Goal: Task Accomplishment & Management: Complete application form

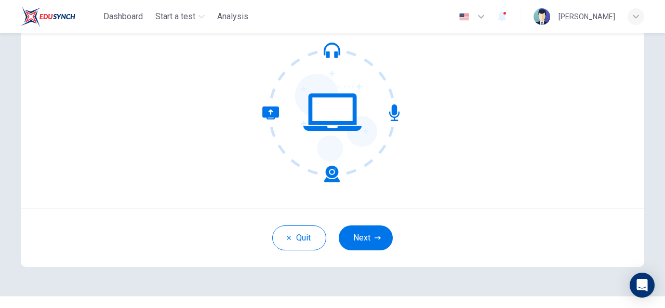
scroll to position [101, 0]
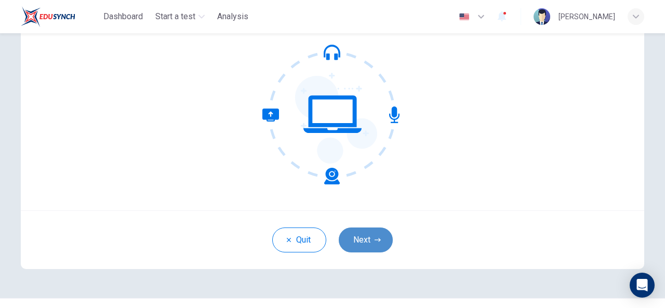
click at [375, 238] on icon "button" at bounding box center [378, 240] width 6 height 6
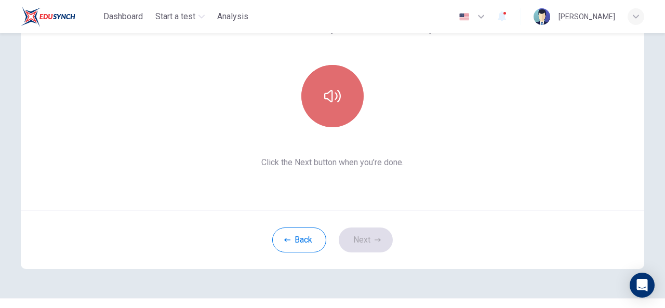
click at [315, 87] on button "button" at bounding box center [333, 96] width 62 height 62
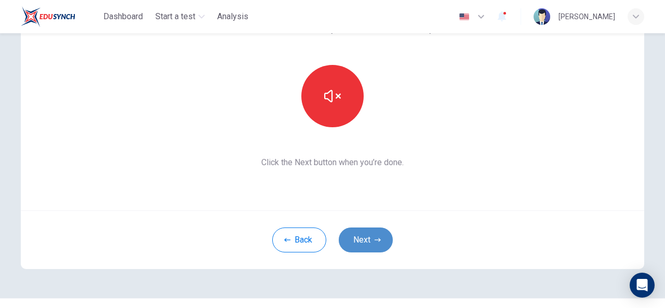
click at [366, 240] on button "Next" at bounding box center [366, 240] width 54 height 25
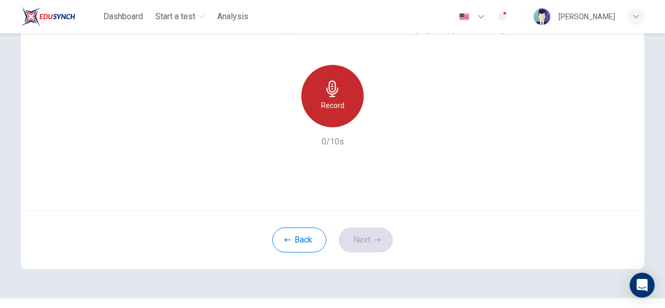
click at [322, 102] on h6 "Record" at bounding box center [332, 105] width 23 height 12
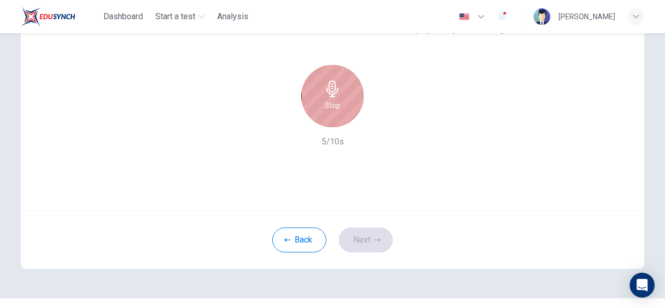
click at [329, 91] on icon "button" at bounding box center [332, 89] width 17 height 17
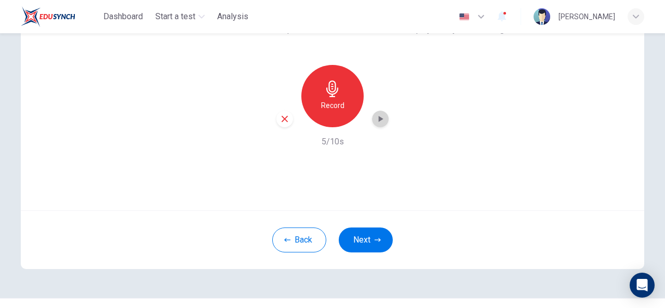
click at [379, 116] on icon "button" at bounding box center [381, 119] width 5 height 6
click at [375, 242] on icon "button" at bounding box center [378, 240] width 6 height 6
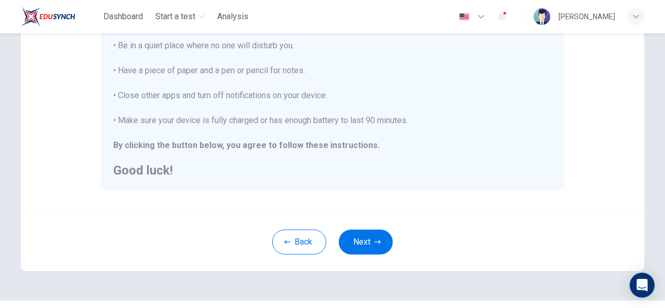
scroll to position [243, 0]
click at [369, 241] on button "Next" at bounding box center [366, 243] width 54 height 25
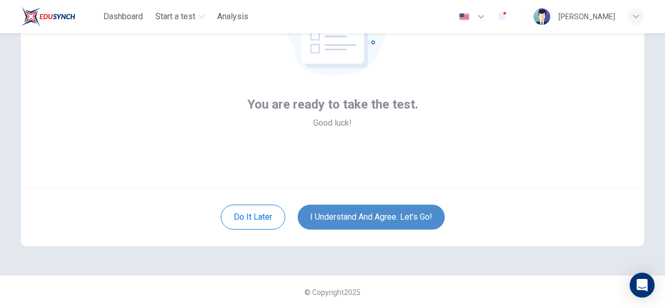
click at [396, 215] on button "I understand and agree. Let’s go!" at bounding box center [371, 217] width 147 height 25
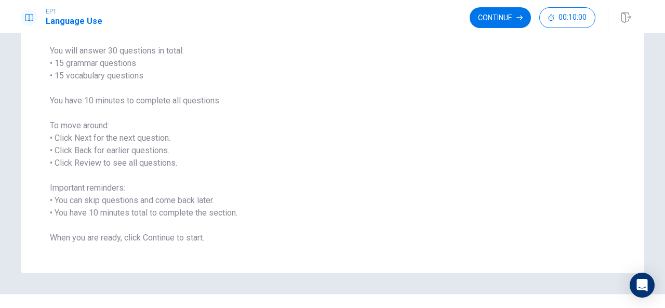
scroll to position [80, 0]
drag, startPoint x: 518, startPoint y: 102, endPoint x: 504, endPoint y: 16, distance: 87.4
click at [504, 16] on div "EPT Language Use Continue 00:10:00 00:10:00 Continue Language Use Section Direc…" at bounding box center [332, 154] width 665 height 308
click at [504, 16] on button "Continue" at bounding box center [500, 17] width 61 height 21
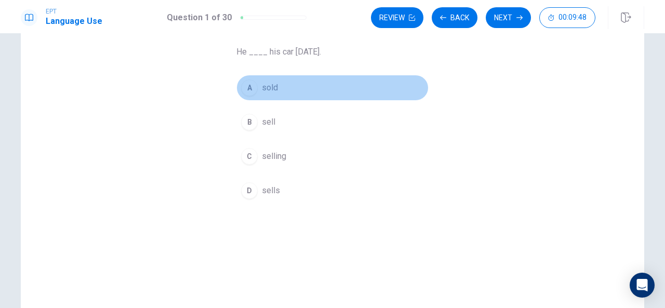
click at [251, 92] on div "A" at bounding box center [249, 88] width 17 height 17
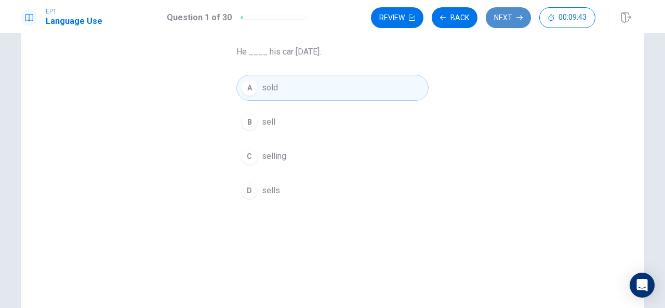
click at [519, 20] on icon "button" at bounding box center [520, 18] width 6 height 6
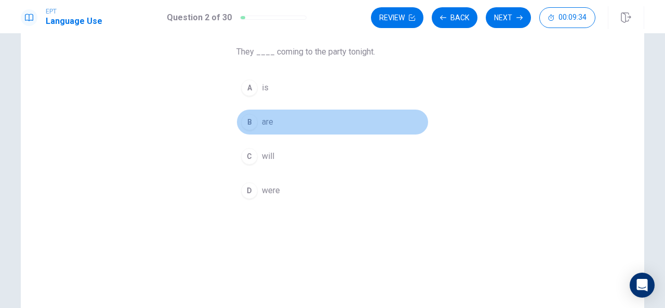
click at [245, 121] on div "B" at bounding box center [249, 122] width 17 height 17
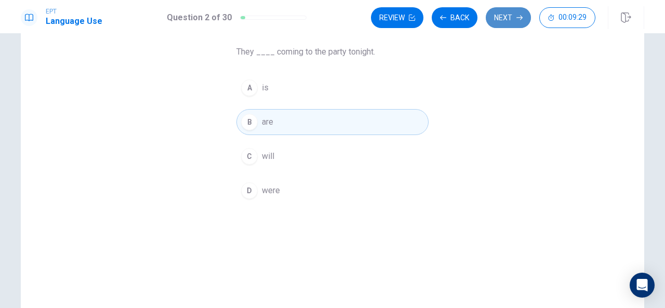
click at [518, 19] on icon "button" at bounding box center [520, 18] width 6 height 6
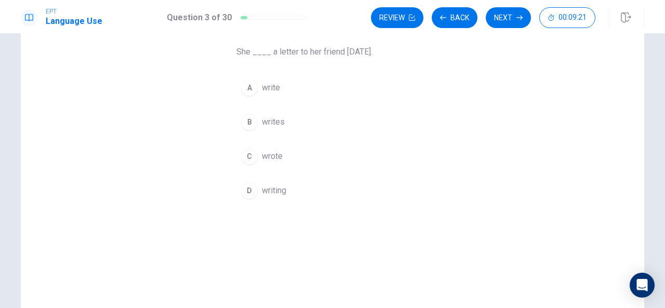
click at [311, 63] on div "Question 3 She ____ a letter to her friend [DATE]. A write B writes C wrote D w…" at bounding box center [333, 110] width 234 height 220
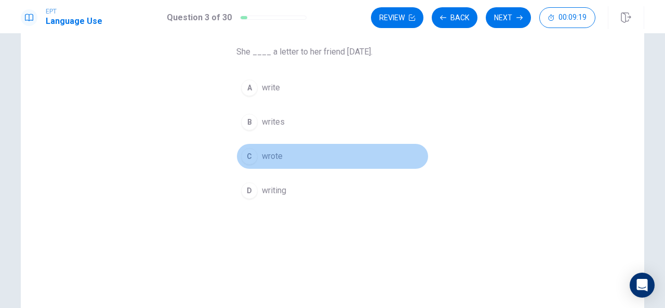
click at [251, 158] on div "C" at bounding box center [249, 156] width 17 height 17
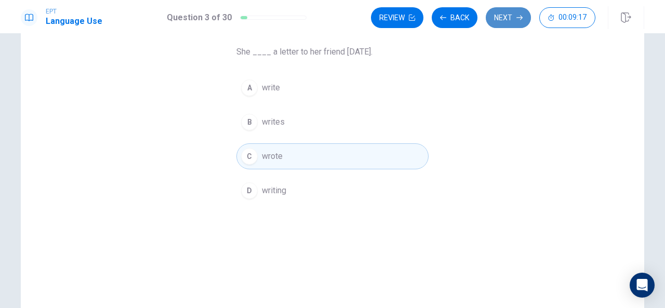
click at [513, 19] on button "Next" at bounding box center [508, 17] width 45 height 21
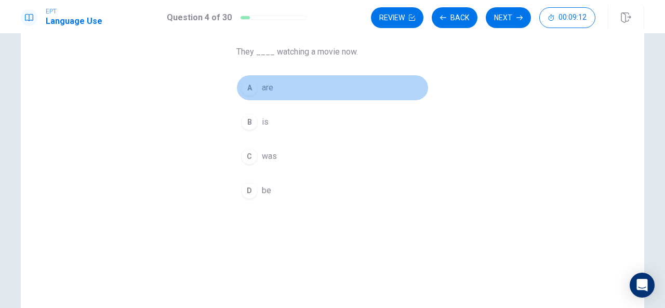
click at [249, 89] on div "A" at bounding box center [249, 88] width 17 height 17
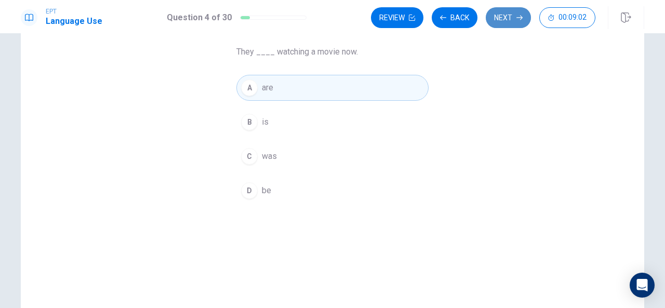
click at [507, 17] on button "Next" at bounding box center [508, 17] width 45 height 21
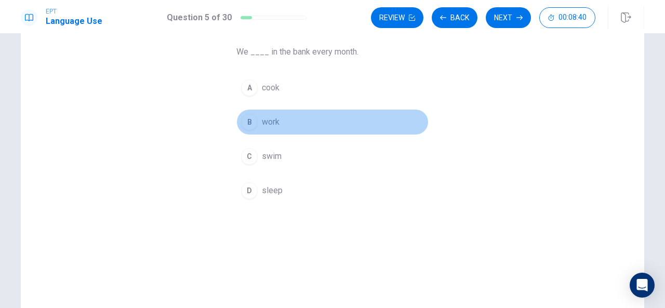
click at [249, 118] on div "B" at bounding box center [249, 122] width 17 height 17
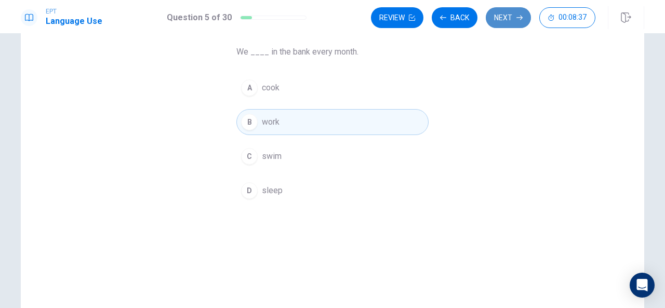
click at [513, 24] on button "Next" at bounding box center [508, 17] width 45 height 21
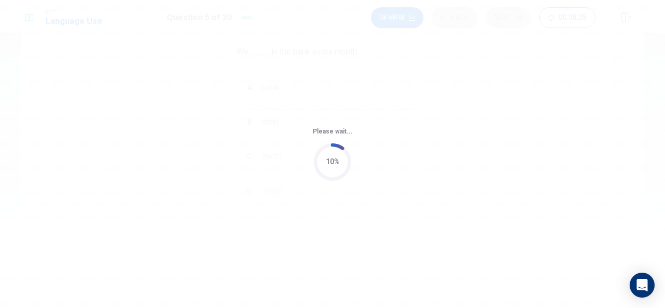
scroll to position [0, 0]
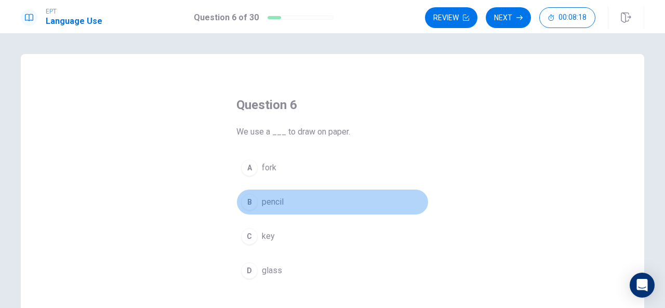
click at [249, 202] on div "B" at bounding box center [249, 202] width 17 height 17
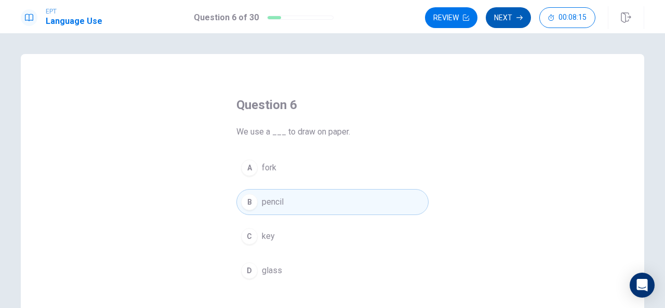
click at [514, 21] on button "Next" at bounding box center [508, 17] width 45 height 21
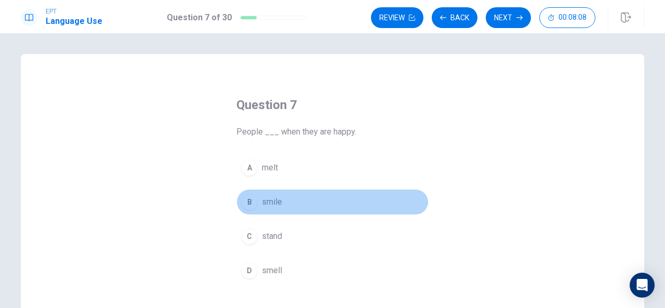
click at [249, 202] on div "B" at bounding box center [249, 202] width 17 height 17
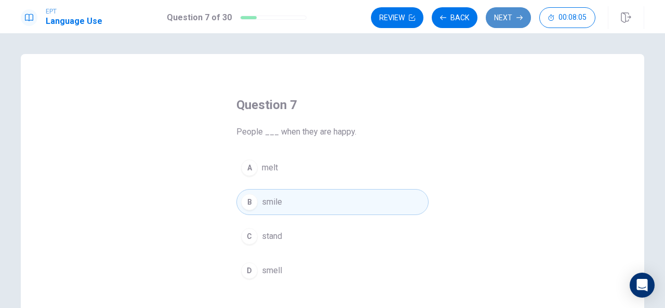
click at [504, 21] on button "Next" at bounding box center [508, 17] width 45 height 21
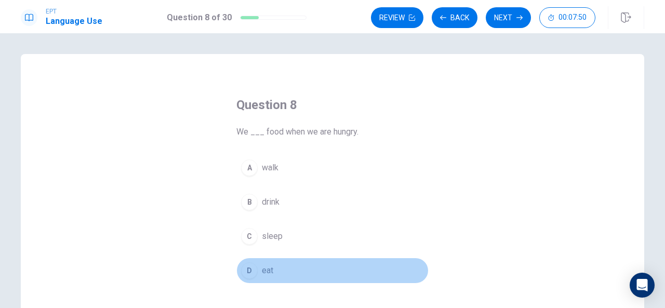
click at [249, 275] on div "D" at bounding box center [249, 271] width 17 height 17
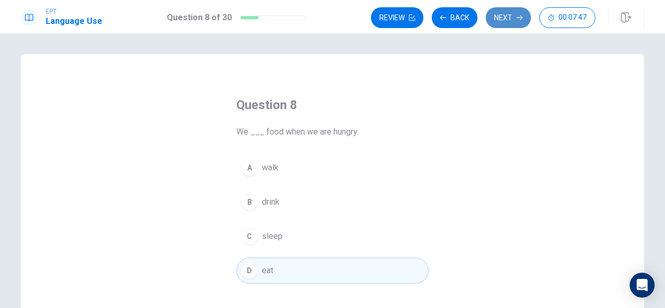
click at [504, 17] on button "Next" at bounding box center [508, 17] width 45 height 21
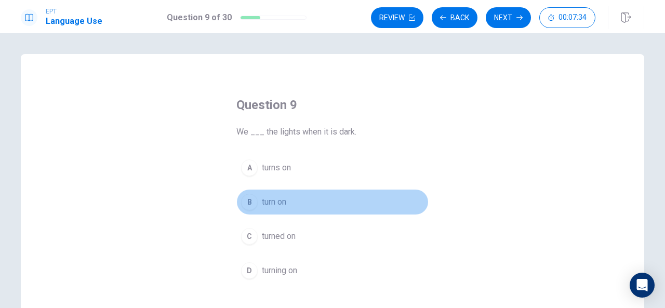
click at [248, 199] on div "B" at bounding box center [249, 202] width 17 height 17
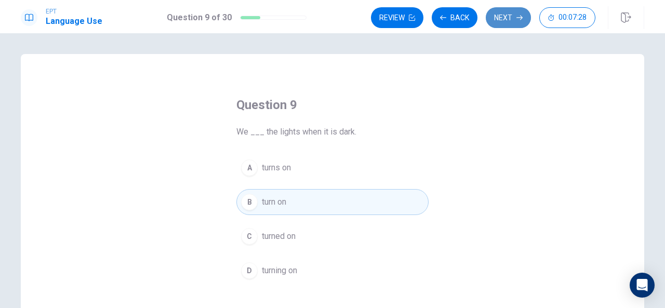
click at [508, 15] on button "Next" at bounding box center [508, 17] width 45 height 21
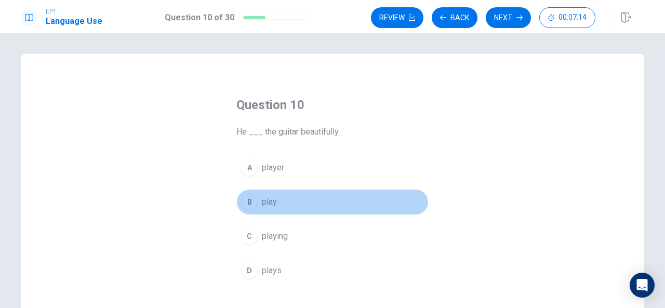
click at [249, 201] on div "B" at bounding box center [249, 202] width 17 height 17
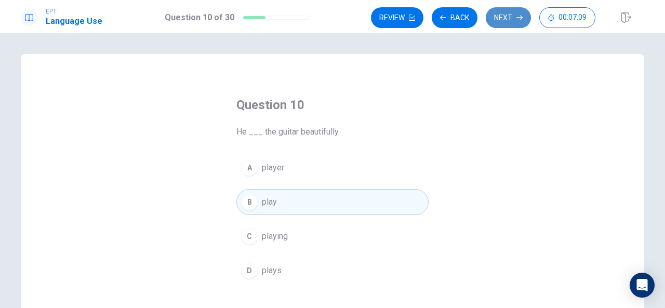
click at [517, 24] on button "Next" at bounding box center [508, 17] width 45 height 21
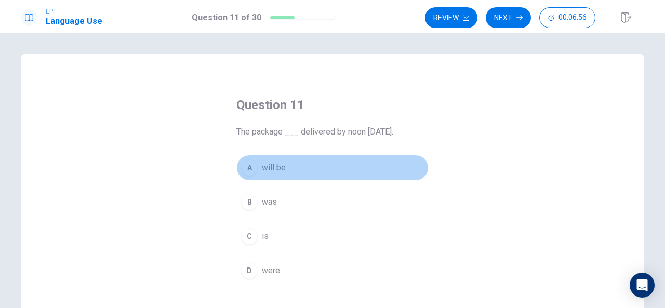
click at [247, 170] on div "A" at bounding box center [249, 168] width 17 height 17
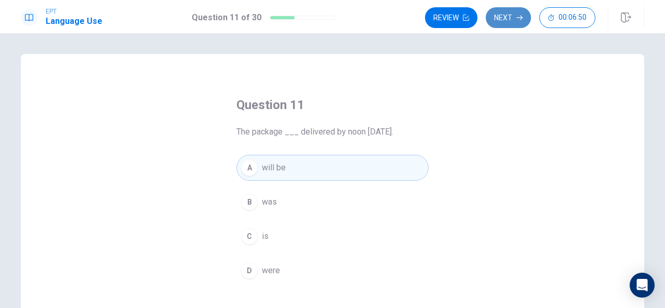
click at [506, 18] on button "Next" at bounding box center [508, 17] width 45 height 21
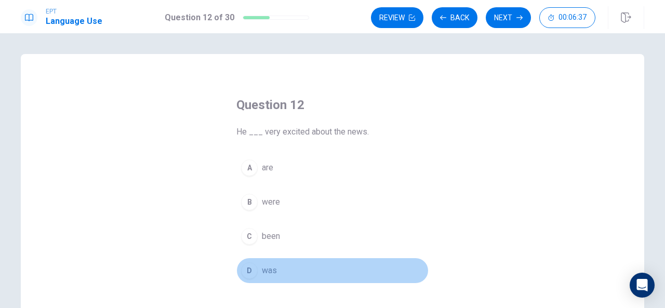
click at [271, 271] on span "was" at bounding box center [269, 271] width 15 height 12
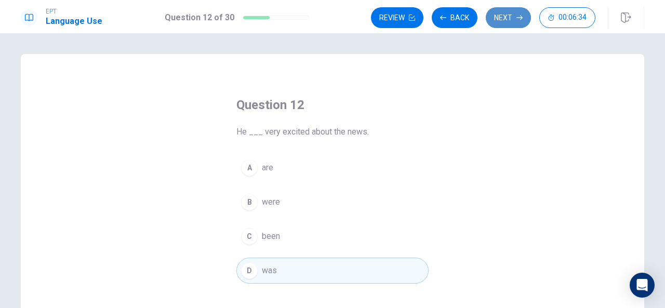
click at [510, 11] on button "Next" at bounding box center [508, 17] width 45 height 21
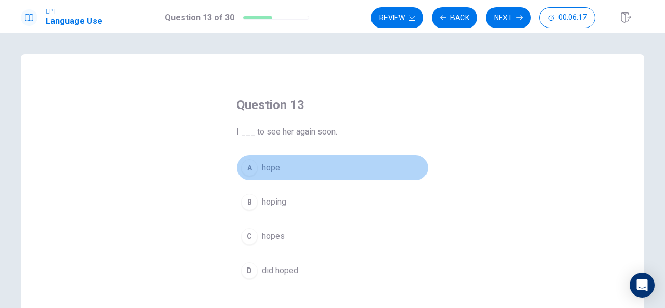
click at [270, 171] on span "hope" at bounding box center [271, 168] width 18 height 12
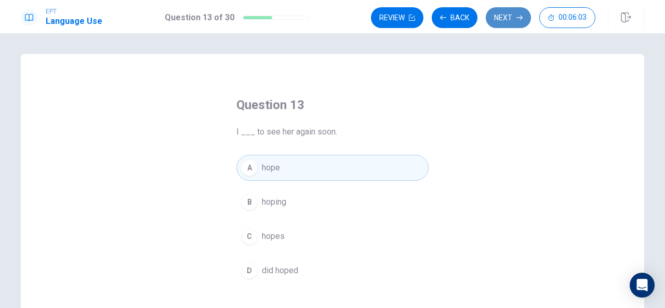
click at [508, 21] on button "Next" at bounding box center [508, 17] width 45 height 21
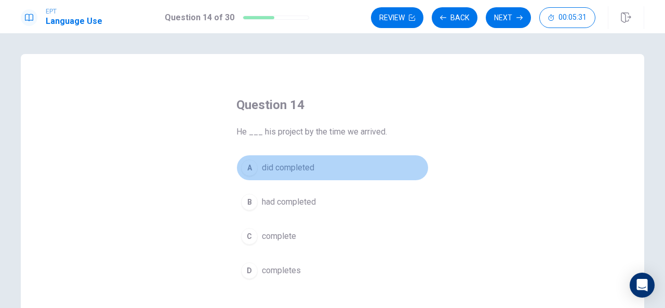
click at [284, 166] on span "did completed" at bounding box center [288, 168] width 53 height 12
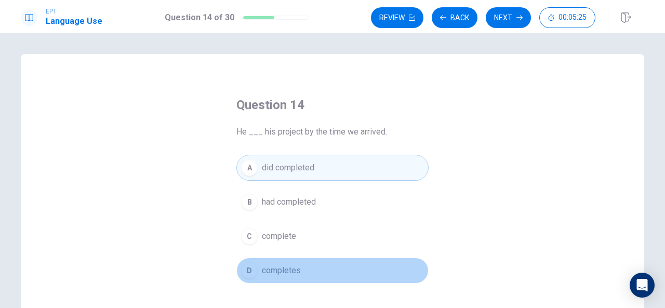
click at [286, 272] on span "completes" at bounding box center [281, 271] width 39 height 12
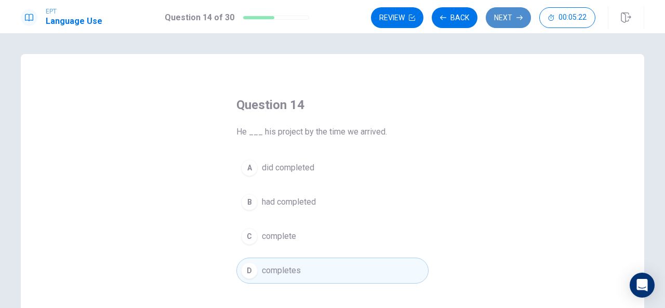
click at [503, 12] on button "Next" at bounding box center [508, 17] width 45 height 21
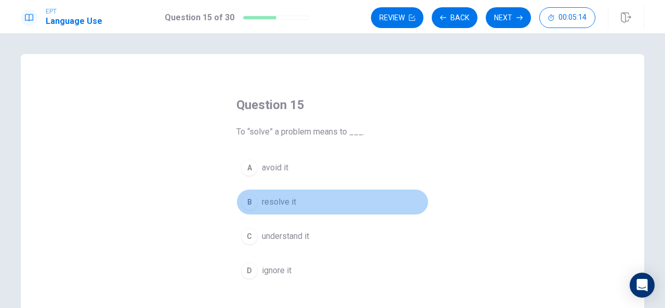
click at [275, 202] on span "resolve it" at bounding box center [279, 202] width 34 height 12
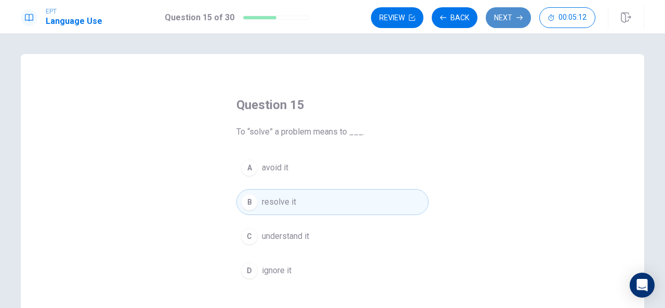
click at [508, 22] on button "Next" at bounding box center [508, 17] width 45 height 21
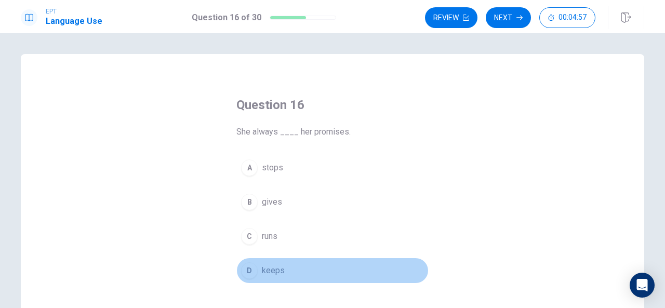
click at [275, 267] on span "keeps" at bounding box center [273, 271] width 23 height 12
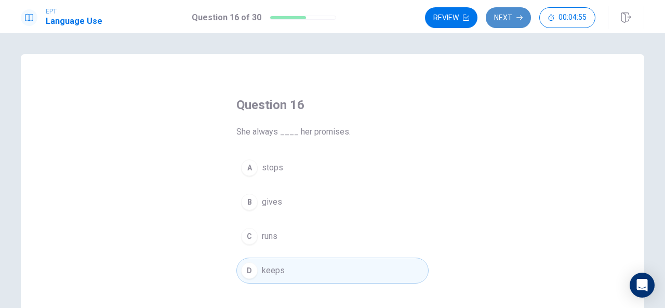
click at [512, 17] on button "Next" at bounding box center [508, 17] width 45 height 21
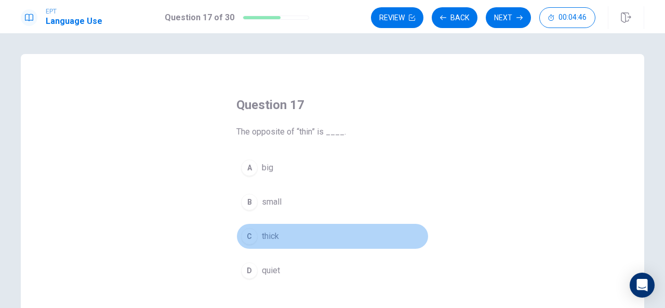
click at [272, 234] on span "thick" at bounding box center [270, 236] width 17 height 12
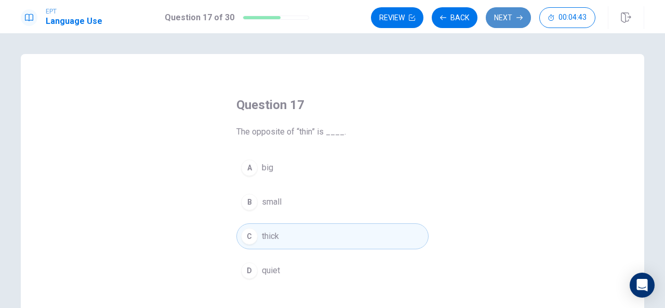
click at [505, 14] on button "Next" at bounding box center [508, 17] width 45 height 21
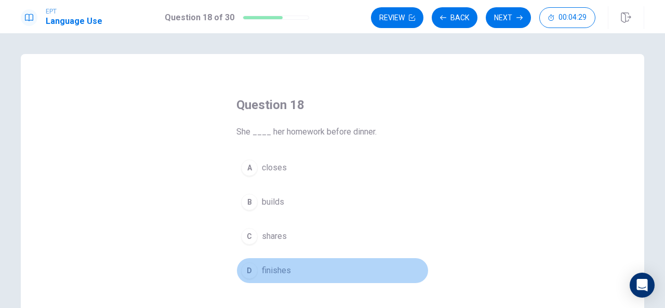
click at [251, 273] on div "D" at bounding box center [249, 271] width 17 height 17
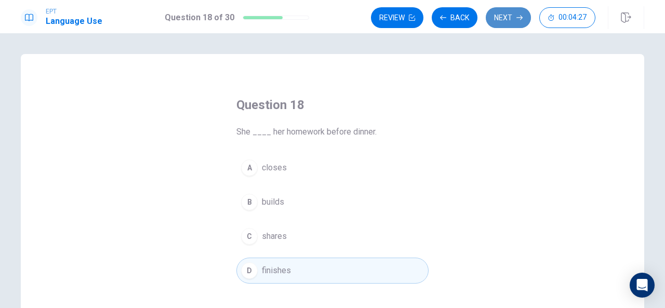
click at [503, 18] on button "Next" at bounding box center [508, 17] width 45 height 21
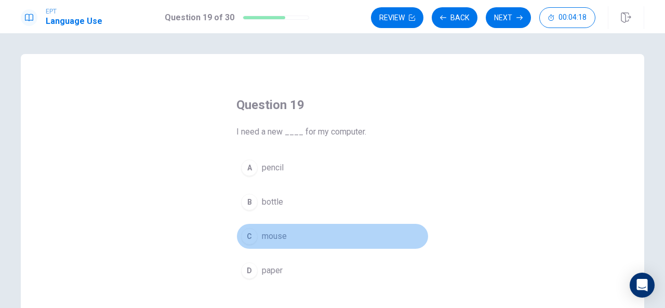
click at [271, 239] on span "mouse" at bounding box center [274, 236] width 25 height 12
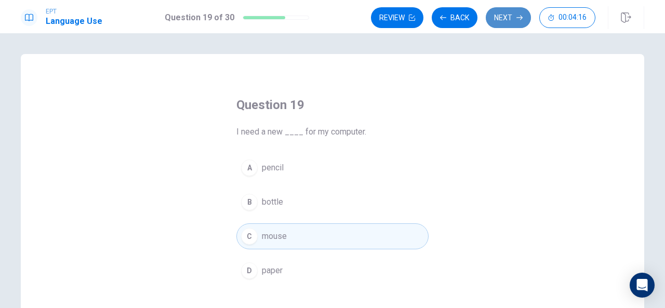
click at [517, 22] on button "Next" at bounding box center [508, 17] width 45 height 21
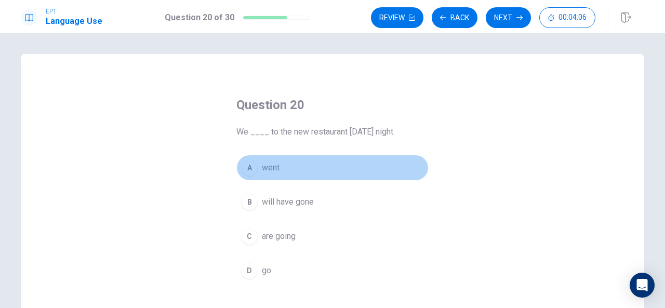
click at [250, 178] on button "A went" at bounding box center [333, 168] width 192 height 26
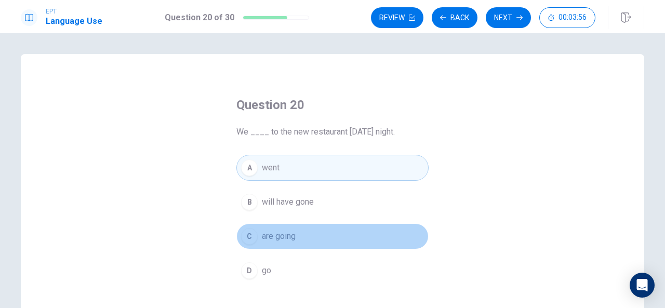
click at [284, 245] on button "C are going" at bounding box center [333, 237] width 192 height 26
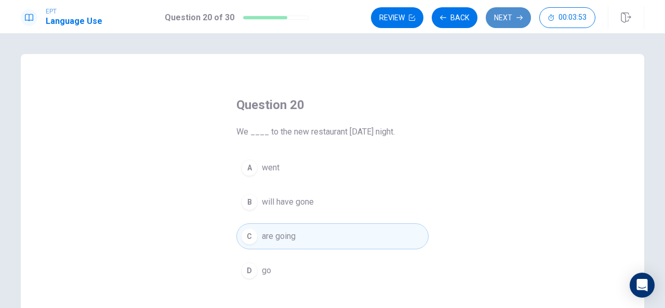
click at [515, 16] on button "Next" at bounding box center [508, 17] width 45 height 21
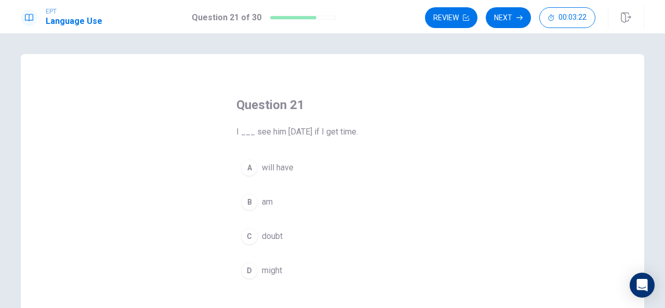
click at [269, 270] on span "might" at bounding box center [272, 271] width 20 height 12
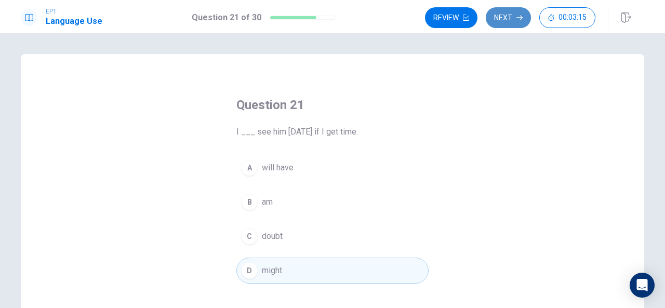
click at [514, 16] on button "Next" at bounding box center [508, 17] width 45 height 21
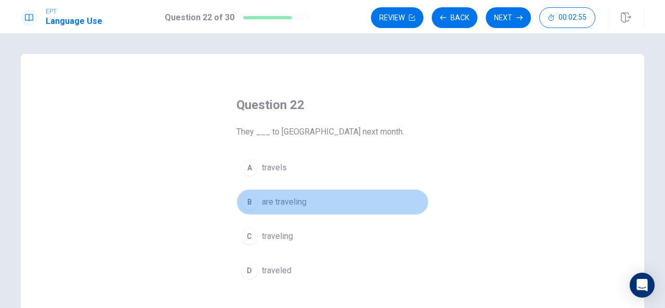
click at [280, 200] on span "are traveling" at bounding box center [284, 202] width 45 height 12
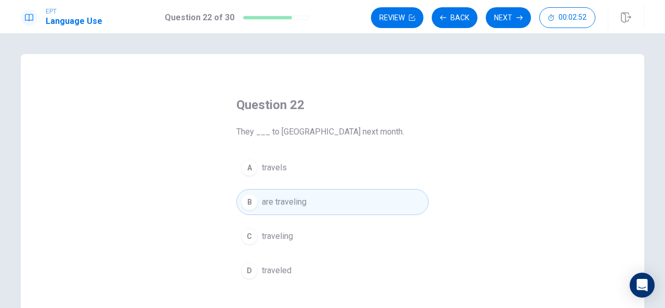
click at [500, 5] on div "EPT Language Use Question 22 of 30 Review Back Next 00:02:52" at bounding box center [332, 16] width 665 height 33
click at [506, 15] on button "Next" at bounding box center [508, 17] width 45 height 21
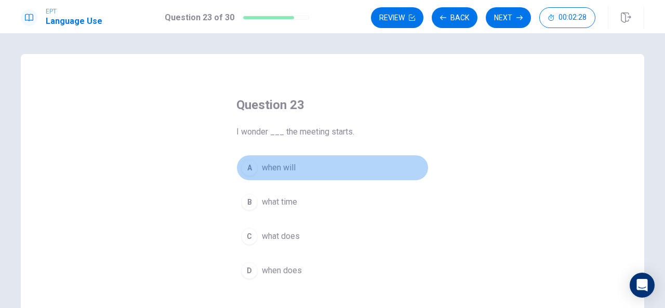
click at [278, 168] on span "when will" at bounding box center [279, 168] width 34 height 12
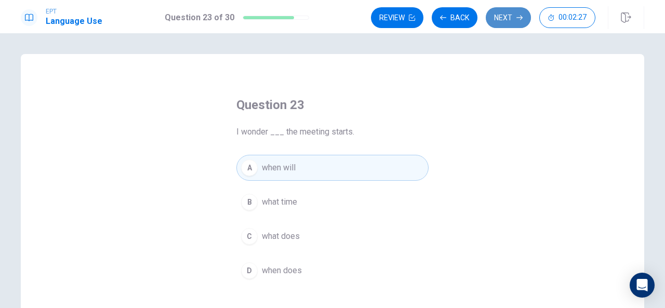
click at [516, 12] on button "Next" at bounding box center [508, 17] width 45 height 21
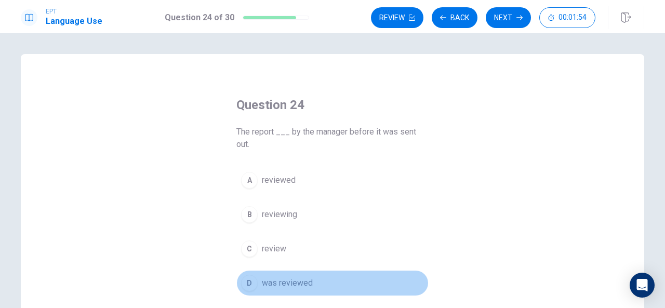
click at [276, 283] on span "was reviewed" at bounding box center [287, 283] width 51 height 12
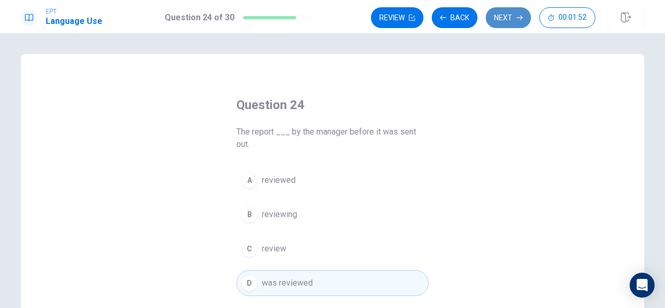
click at [503, 13] on button "Next" at bounding box center [508, 17] width 45 height 21
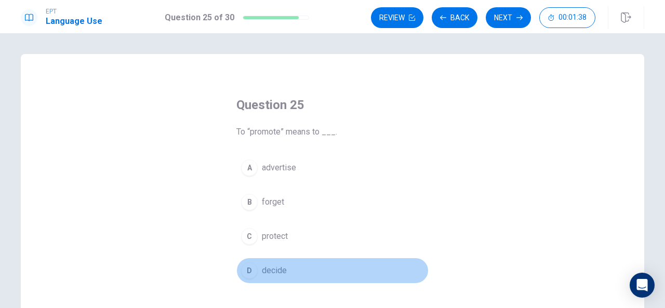
click at [281, 268] on span "decide" at bounding box center [274, 271] width 25 height 12
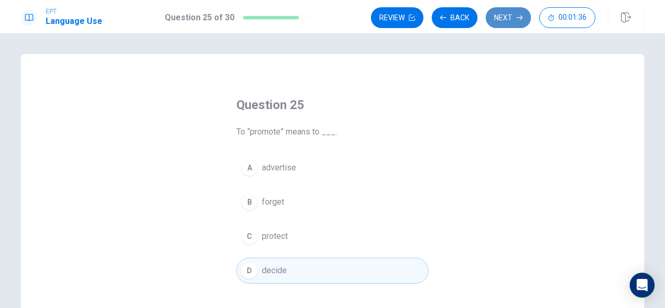
click at [513, 16] on button "Next" at bounding box center [508, 17] width 45 height 21
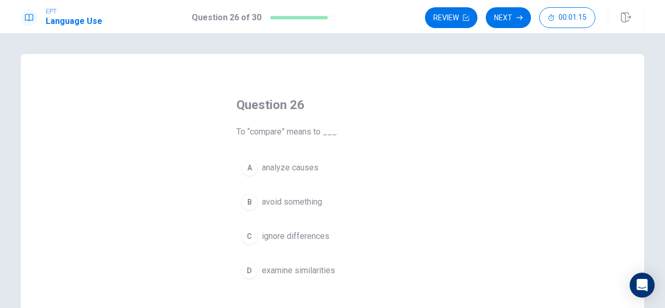
click at [319, 270] on span "examine similarities" at bounding box center [298, 271] width 73 height 12
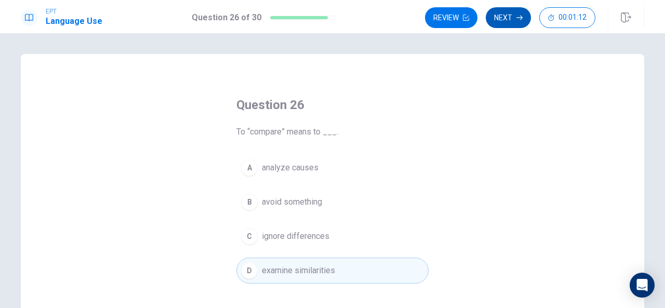
click at [521, 16] on icon "button" at bounding box center [520, 18] width 6 height 6
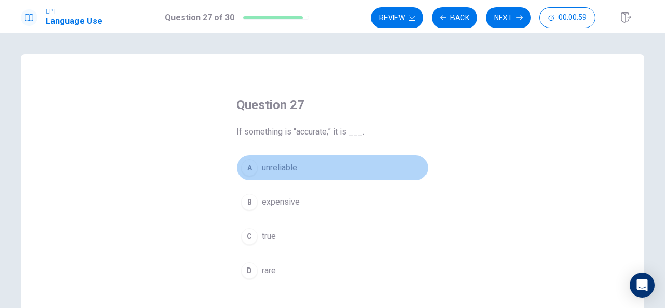
click at [284, 167] on span "unreliable" at bounding box center [279, 168] width 35 height 12
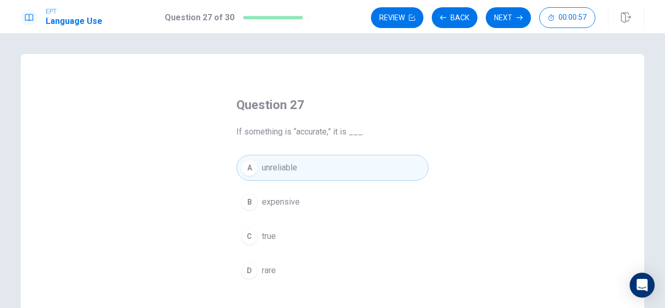
click at [512, 5] on div "EPT Language Use Question 27 of 30 Review Back Next 00:00:57" at bounding box center [332, 16] width 665 height 33
click at [514, 14] on button "Next" at bounding box center [508, 17] width 45 height 21
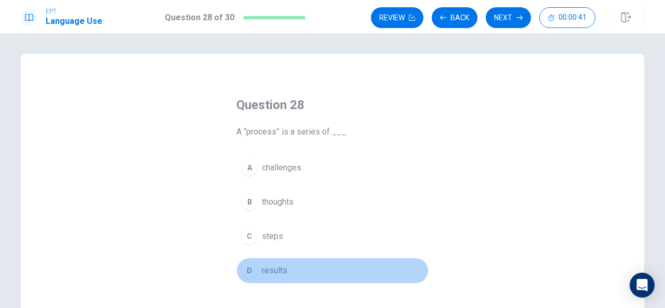
click at [277, 266] on span "results" at bounding box center [274, 271] width 25 height 12
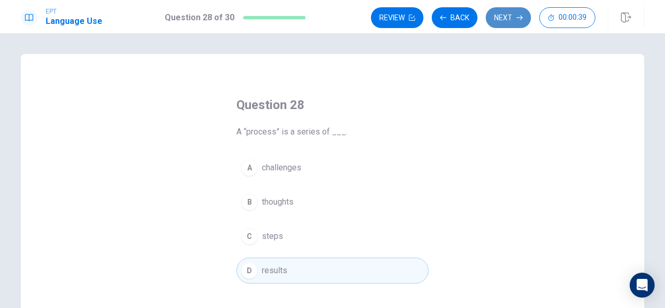
click at [512, 9] on button "Next" at bounding box center [508, 17] width 45 height 21
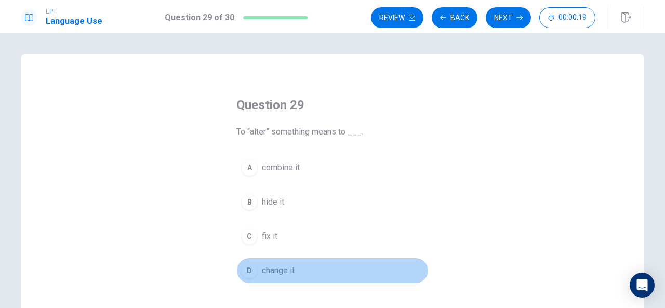
click at [284, 280] on button "D change it" at bounding box center [333, 271] width 192 height 26
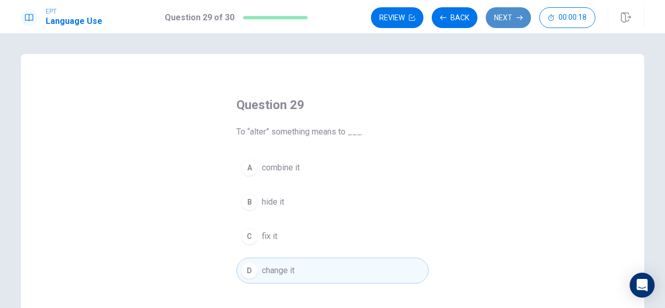
click at [517, 14] on button "Next" at bounding box center [508, 17] width 45 height 21
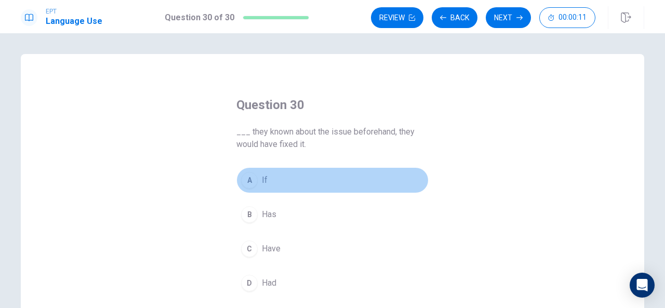
click at [262, 187] on button "A If" at bounding box center [333, 180] width 192 height 26
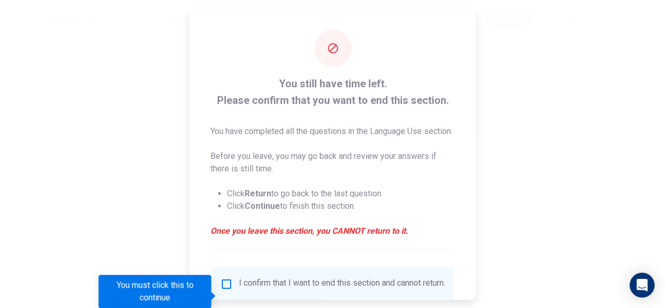
click at [510, 15] on div at bounding box center [332, 154] width 665 height 308
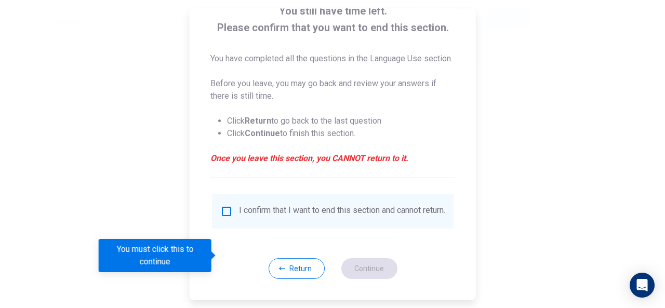
scroll to position [92, 0]
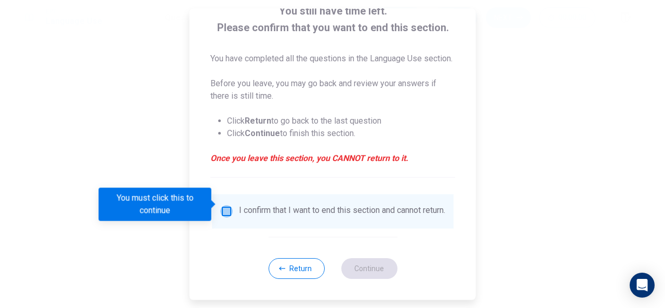
click at [227, 206] on input "You must click this to continue" at bounding box center [226, 211] width 12 height 12
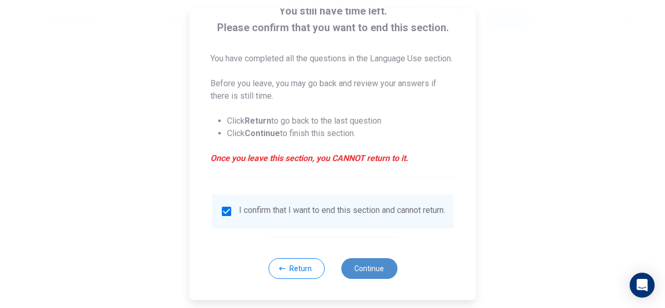
click at [385, 266] on button "Continue" at bounding box center [369, 268] width 56 height 21
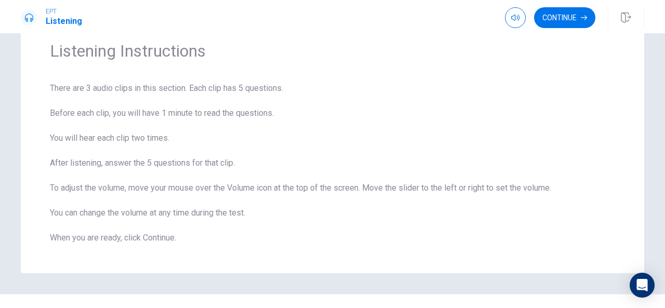
scroll to position [41, 0]
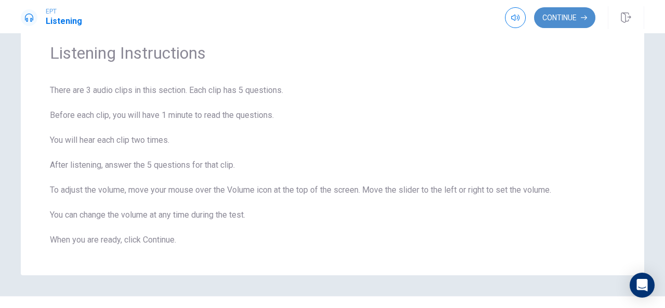
click at [552, 16] on button "Continue" at bounding box center [564, 17] width 61 height 21
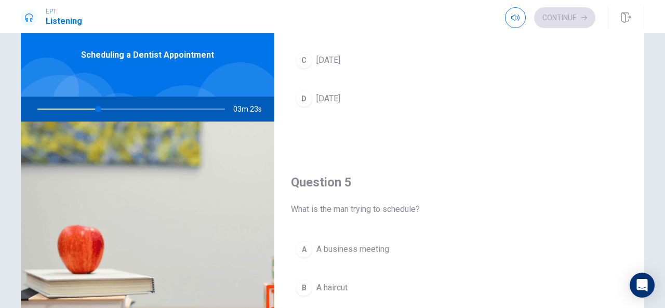
scroll to position [962, 0]
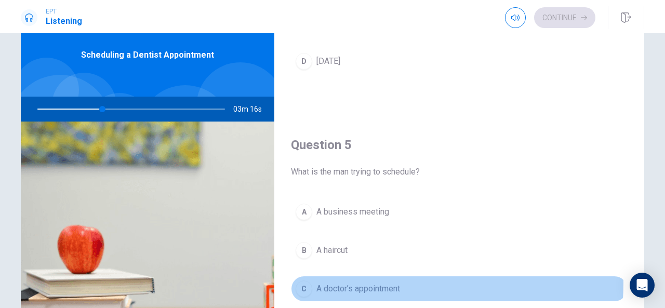
click at [383, 283] on span "A doctor’s appointment" at bounding box center [359, 289] width 84 height 12
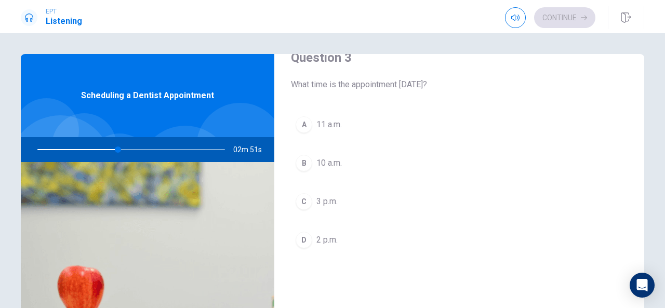
scroll to position [566, 0]
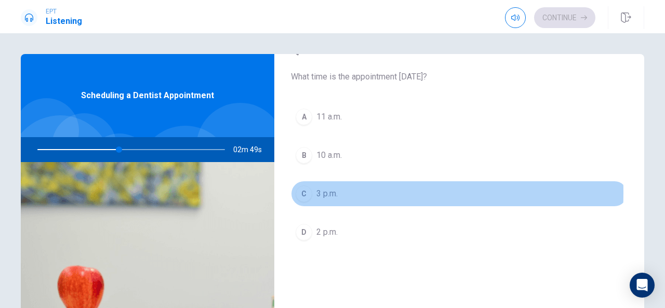
click at [297, 189] on div "C" at bounding box center [304, 194] width 17 height 17
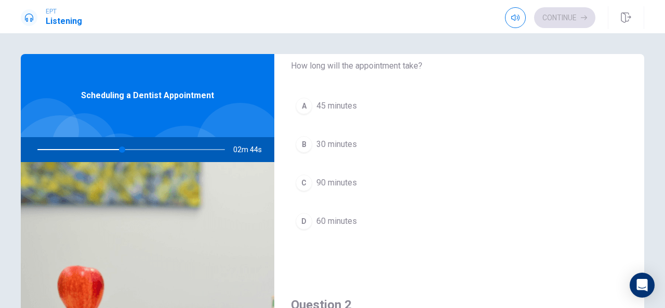
scroll to position [47, 0]
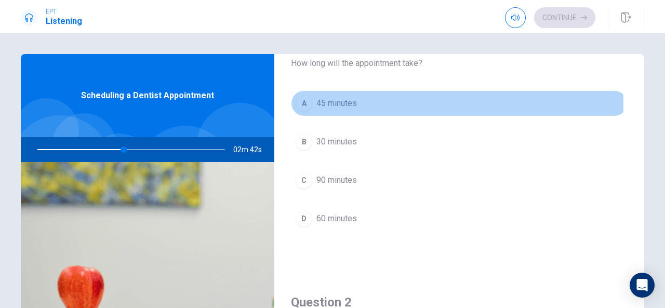
click at [304, 103] on div "A" at bounding box center [304, 103] width 17 height 17
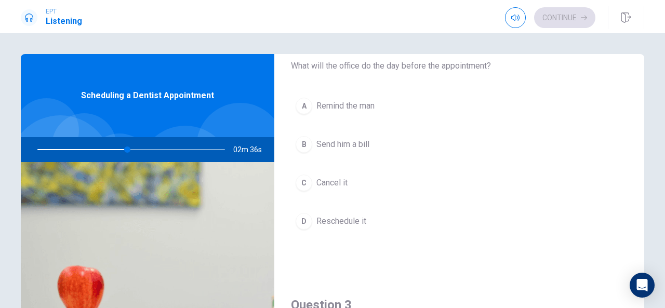
scroll to position [312, 0]
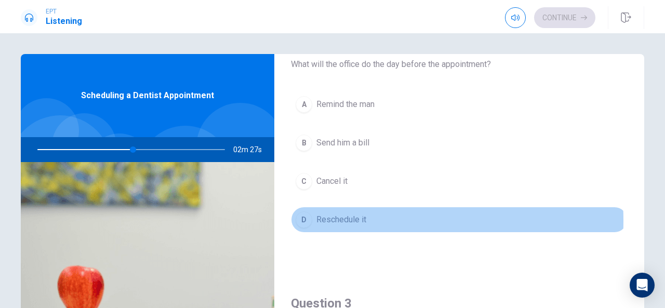
click at [304, 218] on div "D" at bounding box center [304, 220] width 17 height 17
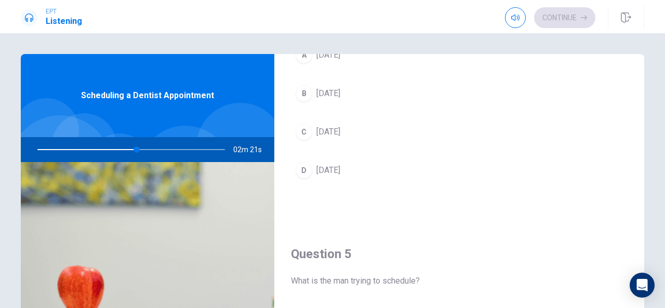
scroll to position [912, 0]
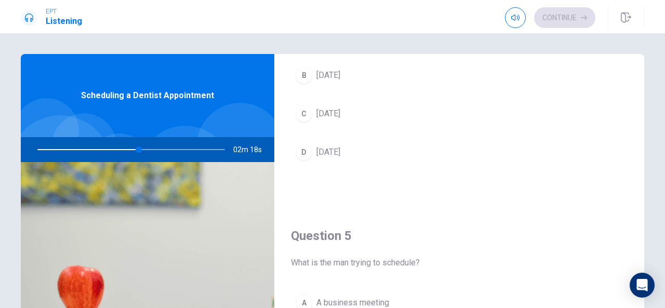
drag, startPoint x: 133, startPoint y: 151, endPoint x: 115, endPoint y: 148, distance: 18.5
click at [115, 148] on div at bounding box center [129, 149] width 208 height 25
click at [645, 197] on div "Question 1 How long will the appointment take? A 45 minutes B 30 minutes C 90 m…" at bounding box center [332, 234] width 657 height 361
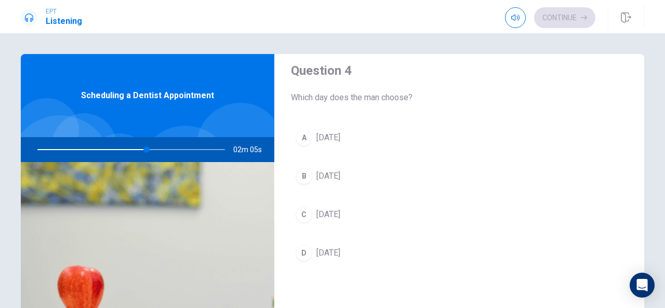
scroll to position [820, 0]
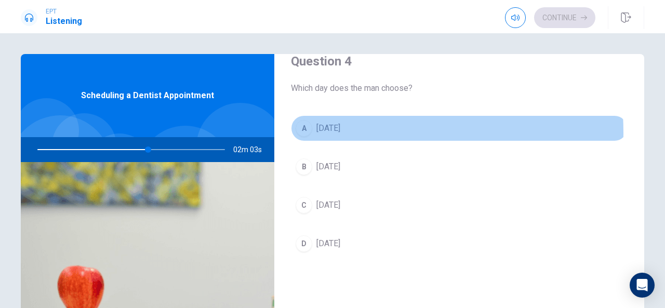
click at [306, 129] on div "A" at bounding box center [304, 128] width 17 height 17
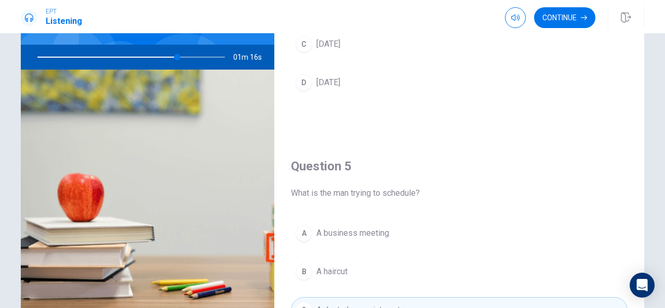
scroll to position [0, 0]
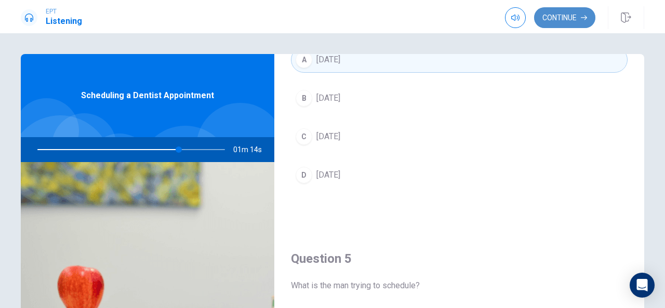
click at [556, 18] on button "Continue" at bounding box center [564, 17] width 61 height 21
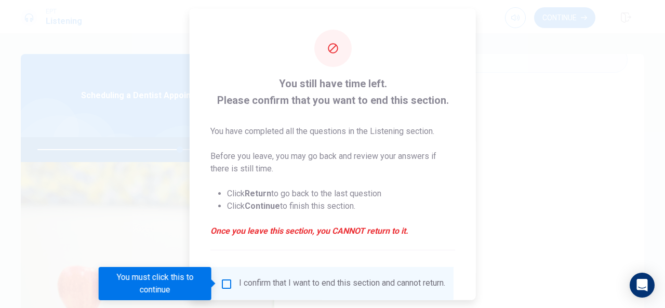
click at [259, 288] on div "I confirm that I want to end this section and cannot return." at bounding box center [342, 284] width 206 height 12
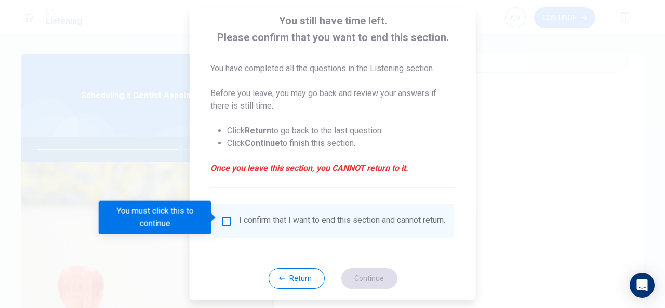
scroll to position [79, 0]
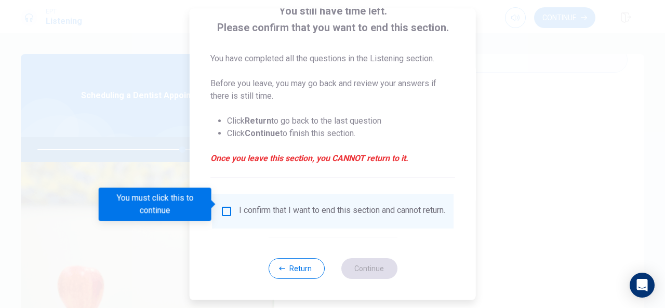
click at [224, 212] on div "I confirm that I want to end this section and cannot return." at bounding box center [332, 211] width 225 height 12
click at [226, 205] on input "You must click this to continue" at bounding box center [226, 211] width 12 height 12
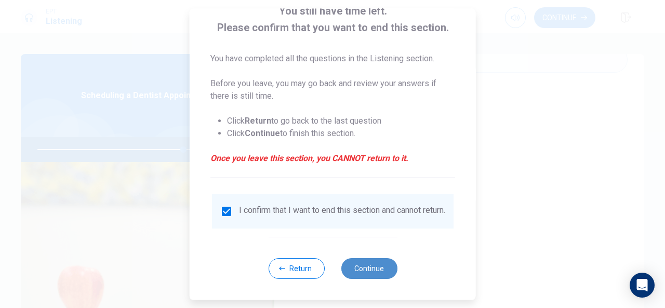
click at [358, 275] on button "Continue" at bounding box center [369, 268] width 56 height 21
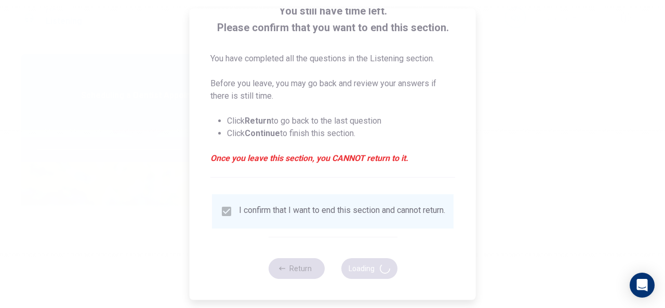
type input "79"
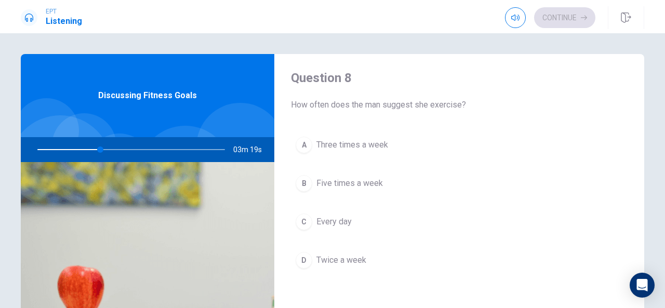
scroll to position [537, 0]
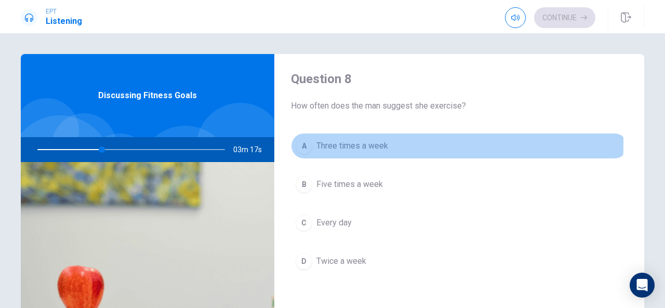
click at [328, 141] on span "Three times a week" at bounding box center [353, 146] width 72 height 12
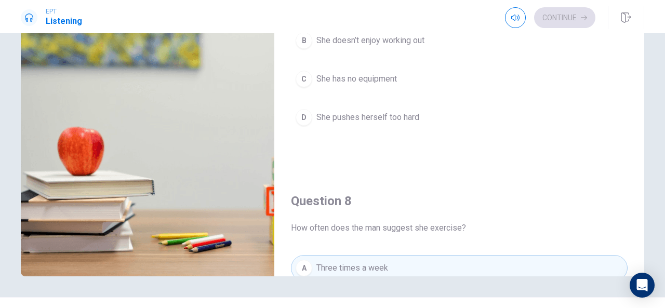
scroll to position [258, 0]
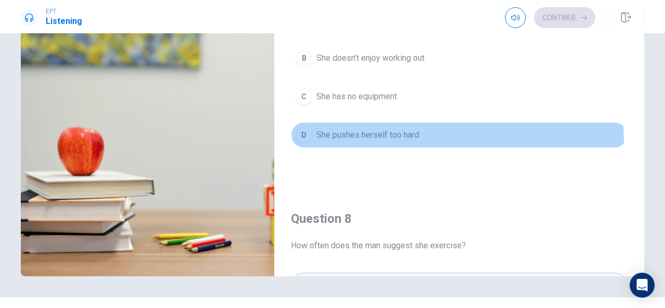
click at [387, 140] on button "D She pushes herself too hard" at bounding box center [459, 135] width 337 height 26
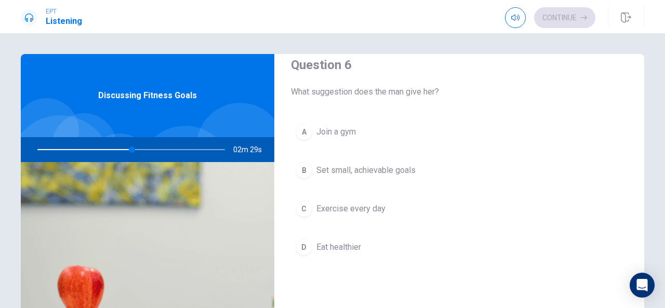
scroll to position [21, 0]
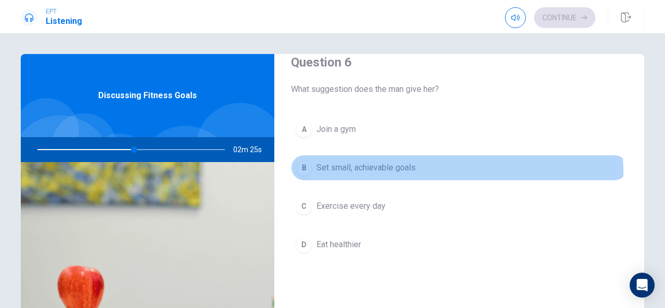
click at [387, 172] on span "Set small, achievable goals" at bounding box center [366, 168] width 99 height 12
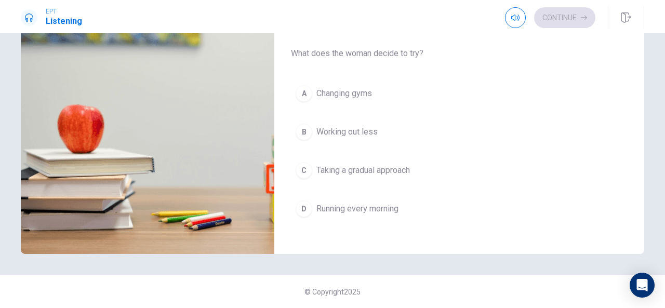
scroll to position [693, 0]
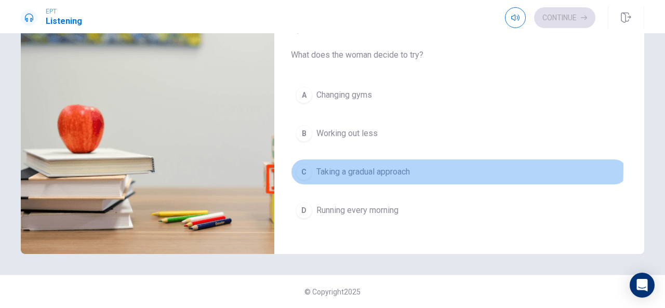
click at [344, 166] on span "Taking a gradual approach" at bounding box center [364, 172] width 94 height 12
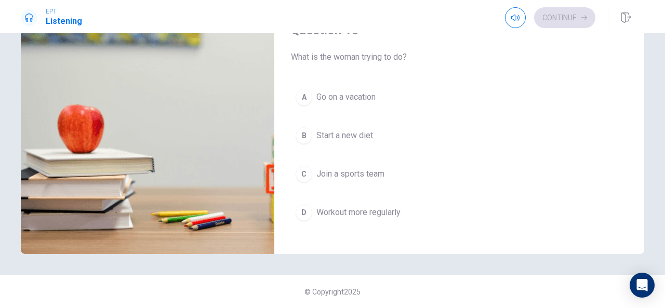
scroll to position [962, 0]
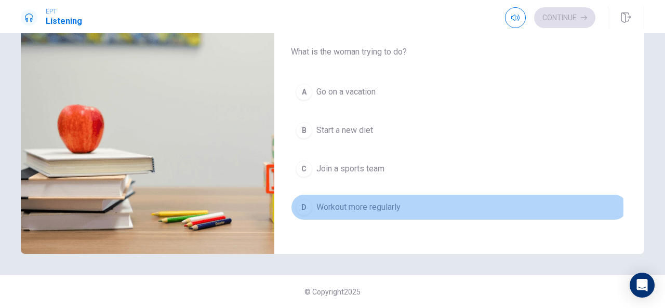
click at [333, 201] on span "Workout more regularly" at bounding box center [359, 207] width 84 height 12
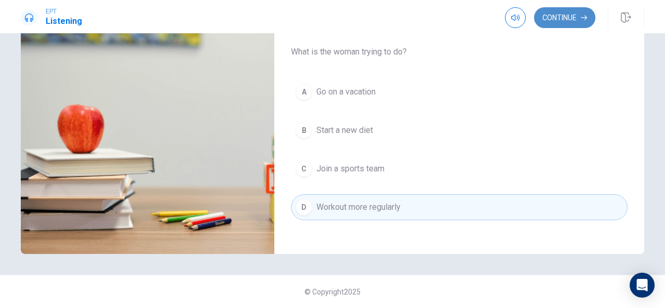
click at [562, 18] on button "Continue" at bounding box center [564, 17] width 61 height 21
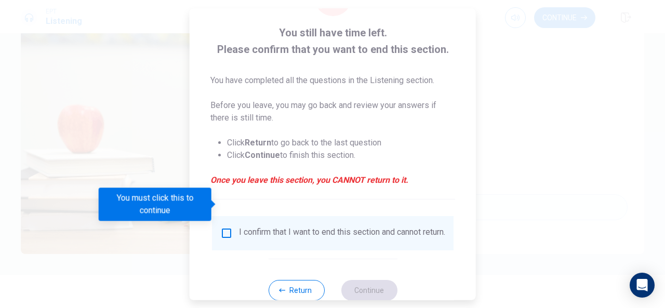
scroll to position [79, 0]
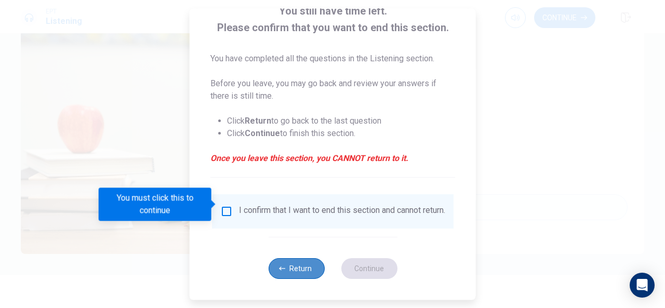
click at [303, 277] on button "Return" at bounding box center [296, 268] width 56 height 21
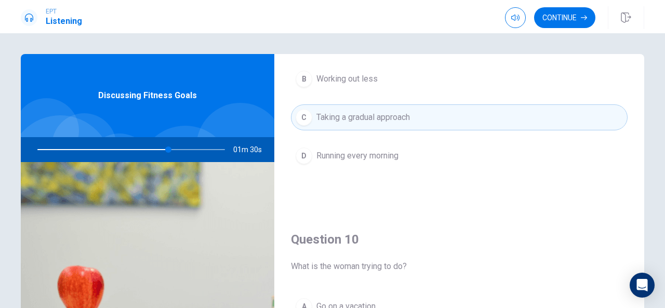
scroll to position [592, 0]
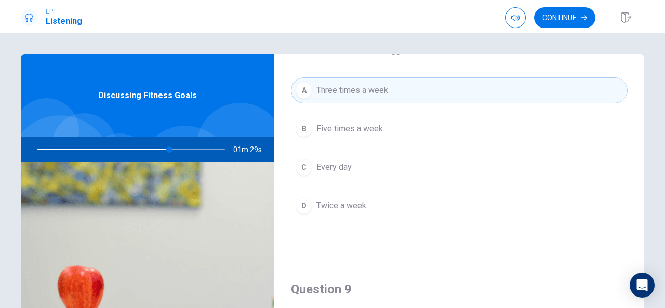
click at [642, 232] on div "Question 6 What suggestion does the man give her? A Join a gym B Set small, ach…" at bounding box center [460, 234] width 370 height 361
drag, startPoint x: 634, startPoint y: 222, endPoint x: 642, endPoint y: 207, distance: 16.3
click at [642, 206] on div "Question 6 What suggestion does the man give her? A Join a gym B Set small, ach…" at bounding box center [332, 234] width 657 height 361
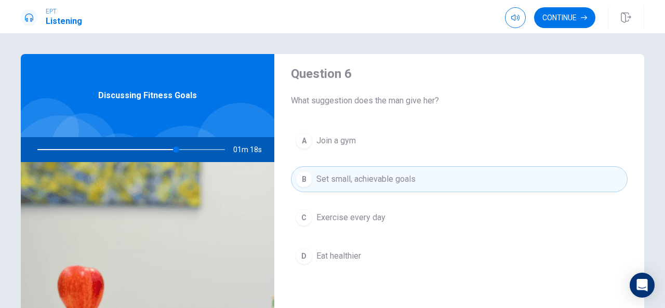
scroll to position [0, 0]
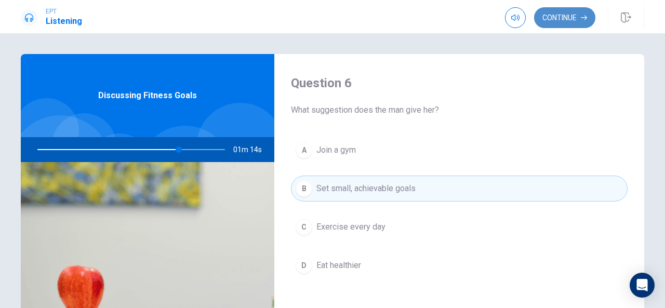
click at [576, 23] on button "Continue" at bounding box center [564, 17] width 61 height 21
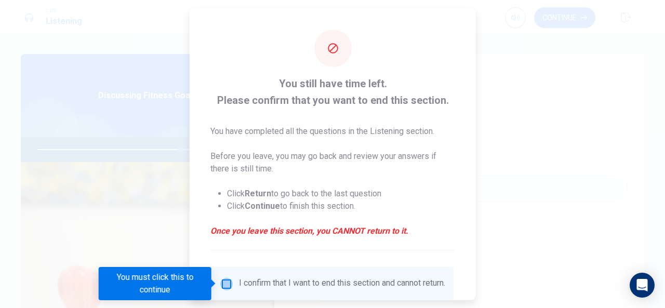
click at [229, 289] on input "You must click this to continue" at bounding box center [226, 284] width 12 height 12
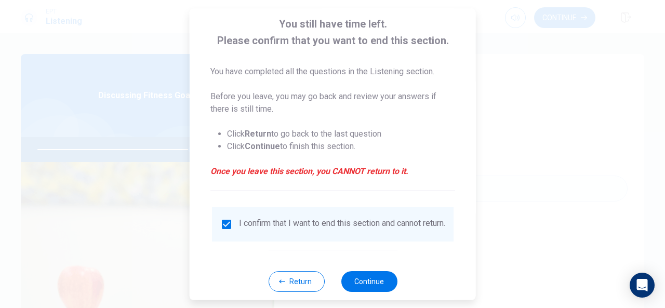
scroll to position [79, 0]
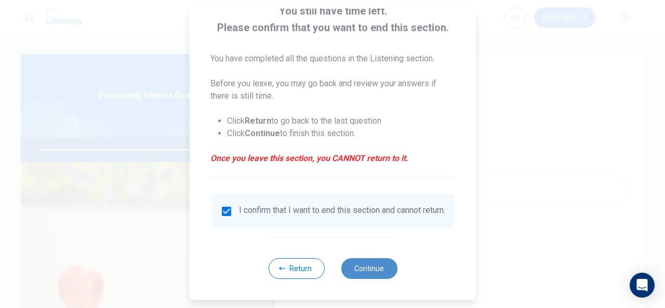
click at [386, 268] on button "Continue" at bounding box center [369, 268] width 56 height 21
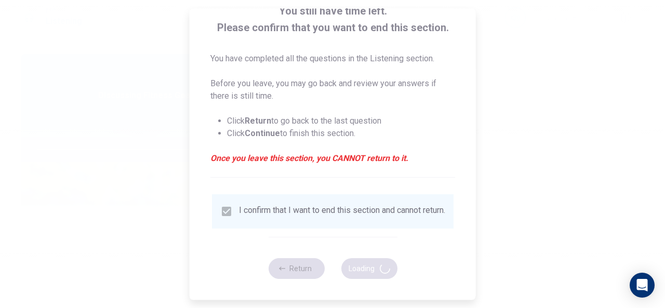
type input "83"
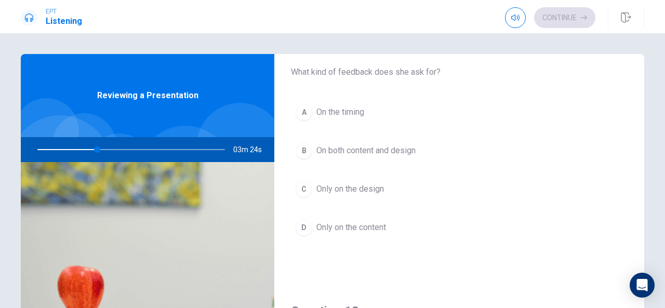
scroll to position [40, 0]
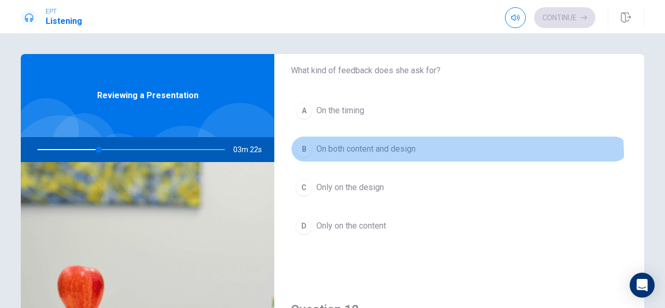
click at [373, 155] on button "B On both content and design" at bounding box center [459, 149] width 337 height 26
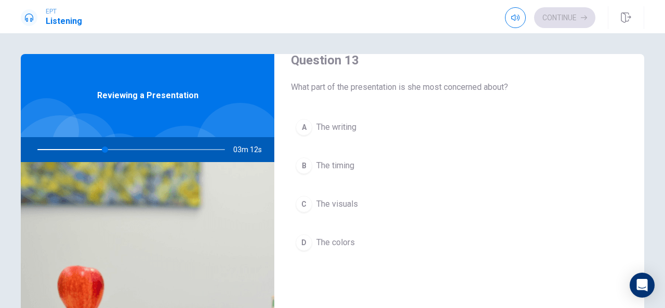
scroll to position [547, 0]
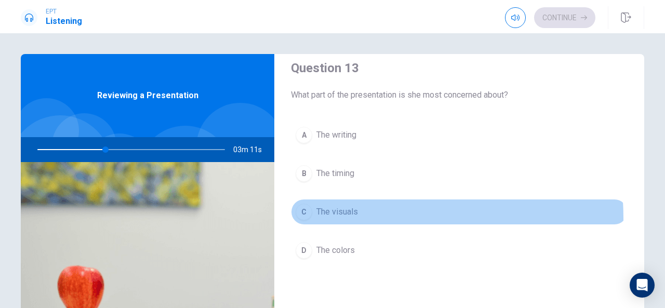
click at [340, 215] on button "C The visuals" at bounding box center [459, 212] width 337 height 26
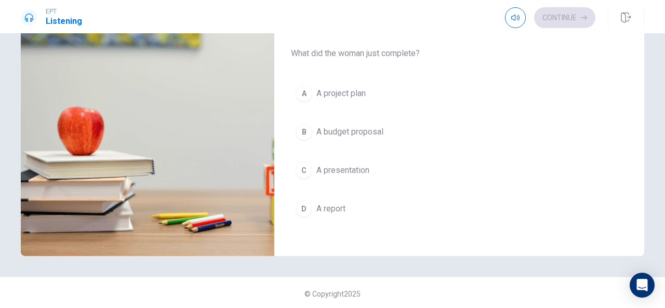
scroll to position [161, 0]
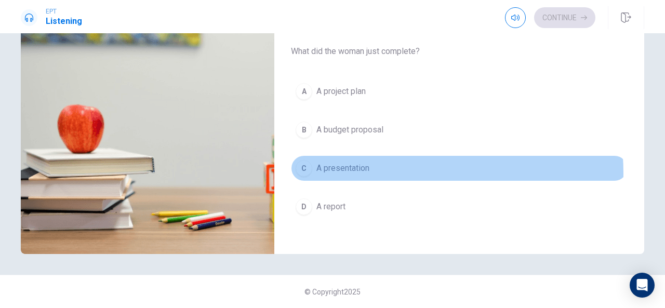
click at [356, 167] on span "A presentation" at bounding box center [343, 168] width 53 height 12
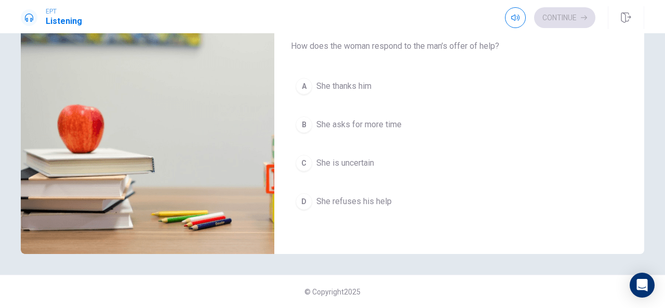
scroll to position [689, 0]
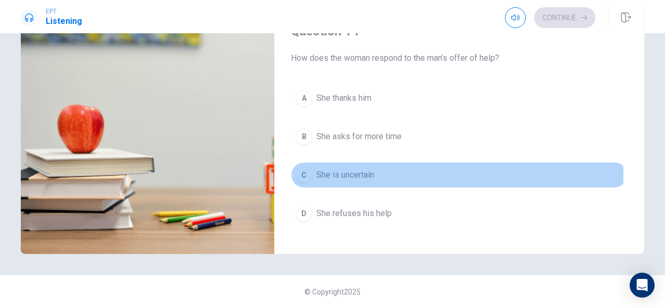
click at [351, 169] on span "She is uncertain" at bounding box center [346, 175] width 58 height 12
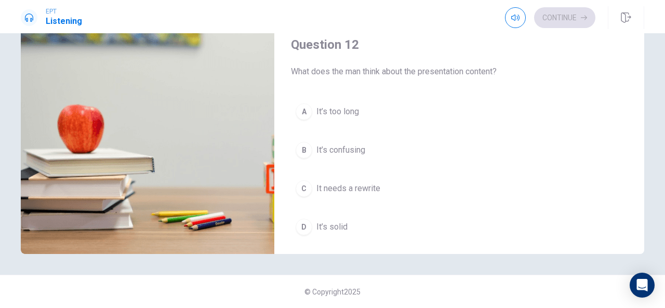
scroll to position [147, 0]
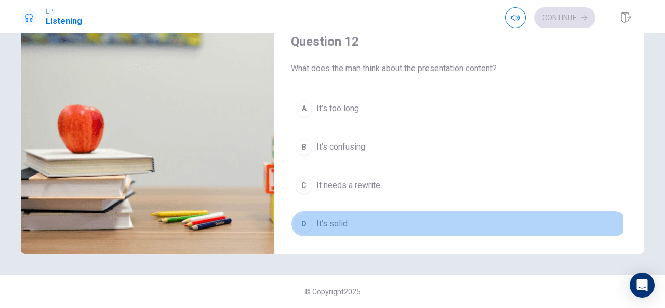
click at [338, 225] on span "It’s solid" at bounding box center [332, 224] width 31 height 12
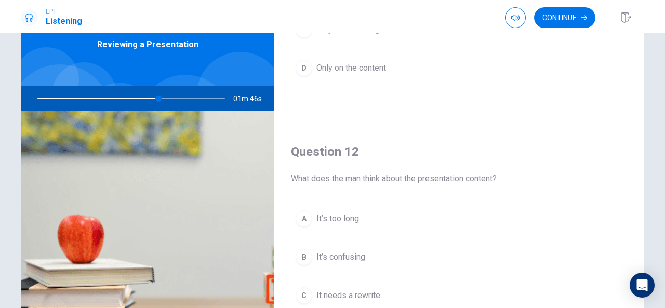
scroll to position [1, 0]
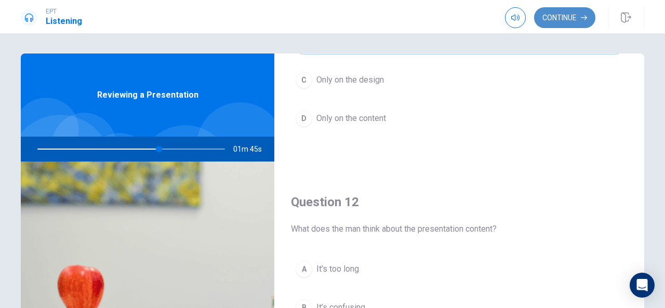
click at [568, 21] on button "Continue" at bounding box center [564, 17] width 61 height 21
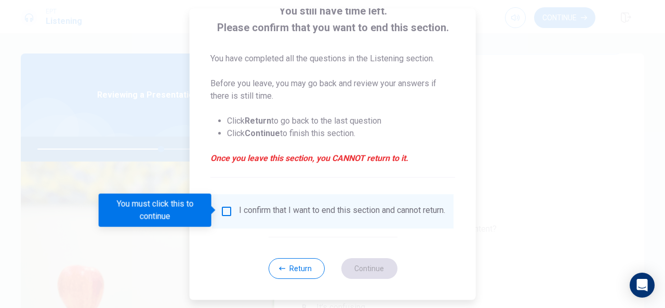
scroll to position [79, 0]
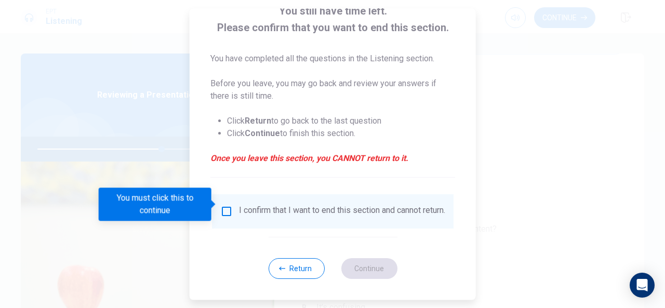
click at [360, 217] on div "I confirm that I want to end this section and cannot return." at bounding box center [342, 211] width 206 height 12
click at [226, 206] on input "You must click this to continue" at bounding box center [226, 211] width 12 height 12
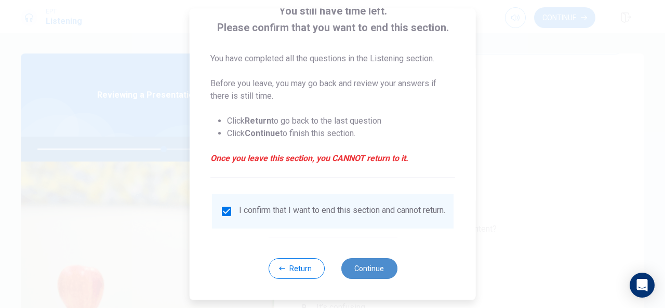
click at [347, 276] on button "Continue" at bounding box center [369, 268] width 56 height 21
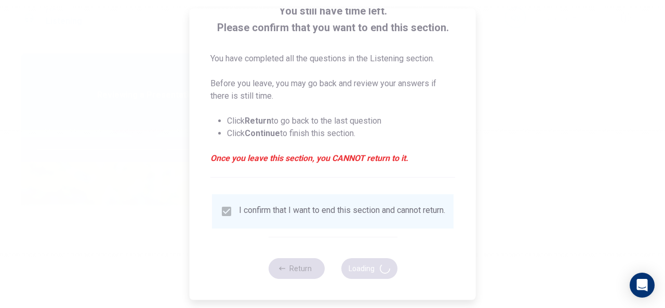
type input "68"
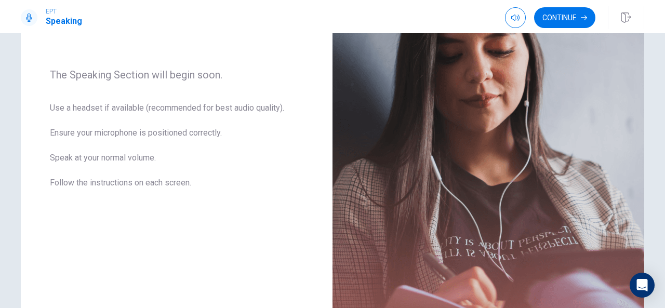
scroll to position [145, 0]
click at [574, 20] on button "Continue" at bounding box center [564, 17] width 61 height 21
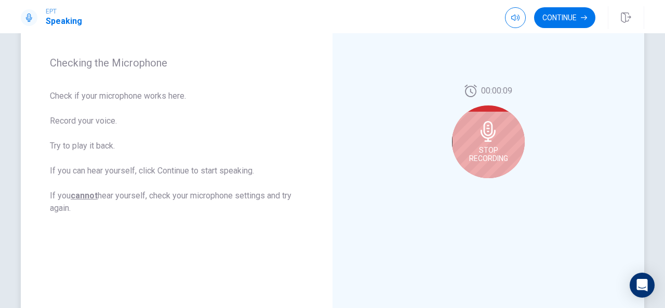
click at [493, 146] on span "Stop Recording" at bounding box center [488, 154] width 39 height 17
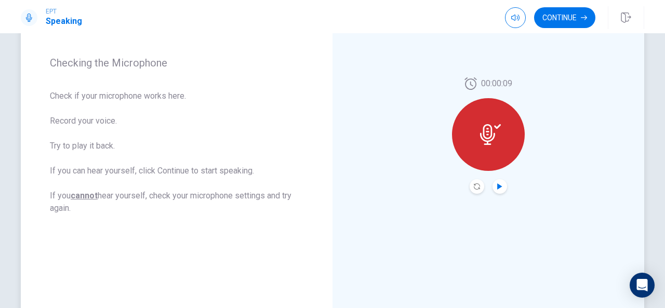
click at [498, 188] on icon "Play Audio" at bounding box center [500, 187] width 5 height 6
click at [552, 20] on button "Continue" at bounding box center [564, 17] width 61 height 21
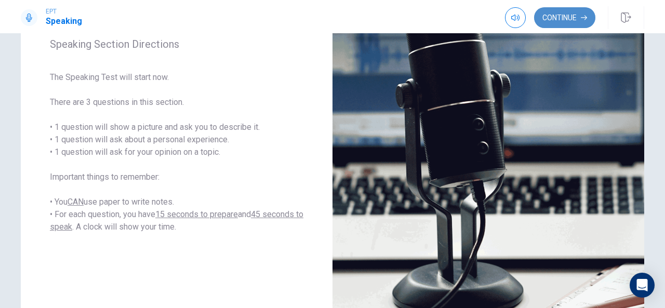
click at [563, 18] on button "Continue" at bounding box center [564, 17] width 61 height 21
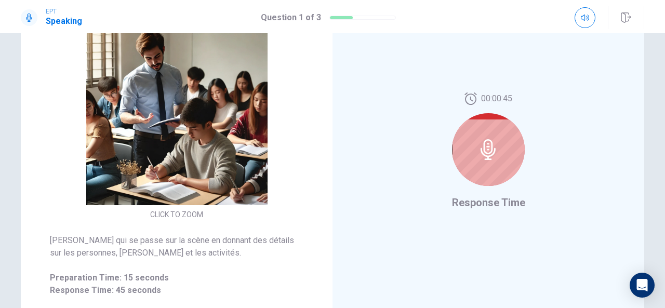
scroll to position [128, 0]
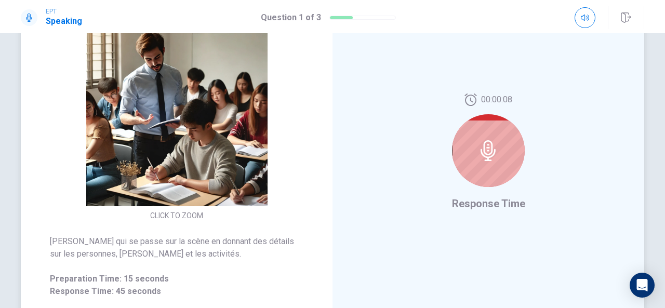
drag, startPoint x: 553, startPoint y: 109, endPoint x: 560, endPoint y: 75, distance: 34.5
click at [560, 75] on div "00:00:08 Response Time" at bounding box center [489, 152] width 312 height 453
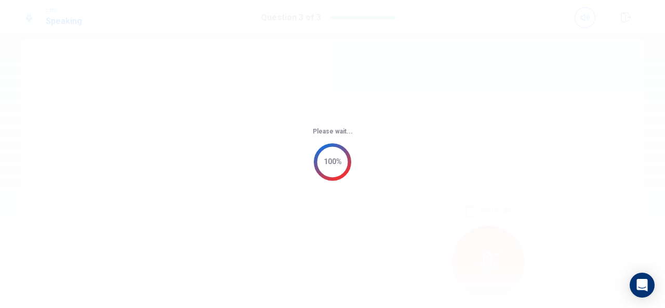
scroll to position [0, 0]
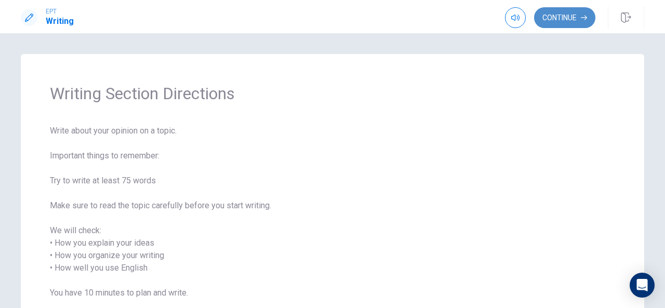
click at [579, 21] on button "Continue" at bounding box center [564, 17] width 61 height 21
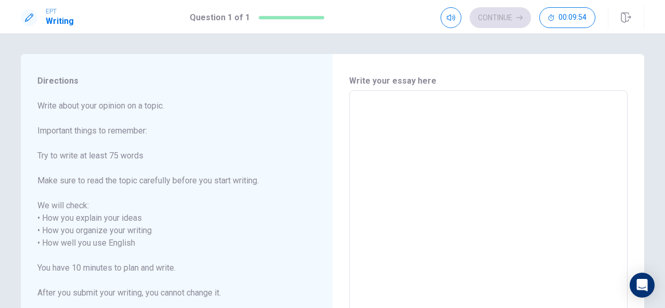
drag, startPoint x: 491, startPoint y: 99, endPoint x: 665, endPoint y: 94, distance: 174.3
click at [665, 94] on div "Directions Write about your opinion on a topic. Important things to remember: T…" at bounding box center [332, 170] width 665 height 275
type textarea "i"
type textarea "x"
type textarea "i"
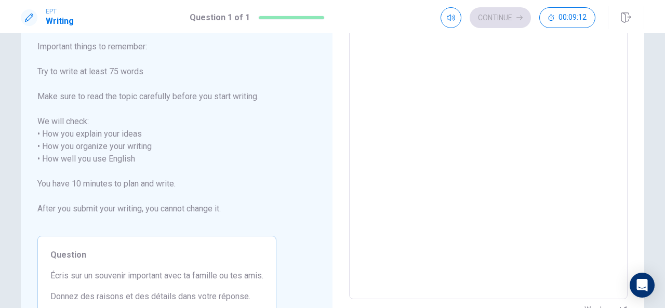
scroll to position [21, 0]
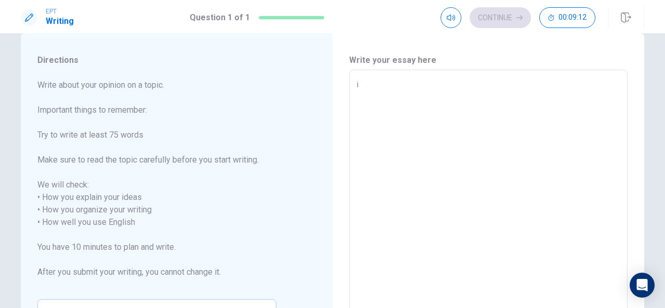
type textarea "x"
type textarea "i"
type textarea "x"
type textarea "i"
type textarea "x"
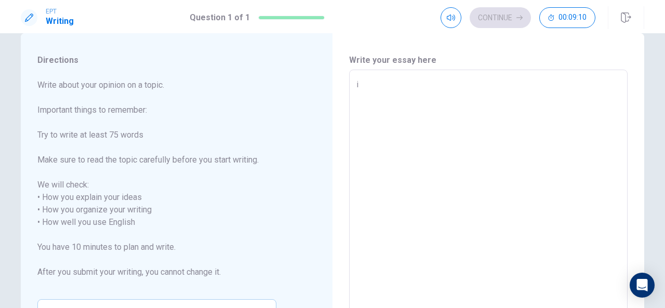
type textarea "in"
type textarea "x"
type textarea "in"
type textarea "x"
type textarea "in"
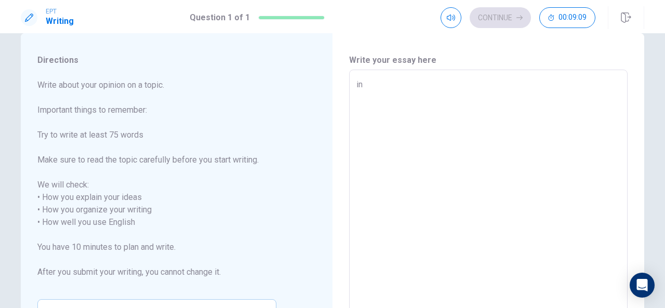
type textarea "x"
type textarea "i"
type textarea "x"
type textarea "i"
type textarea "x"
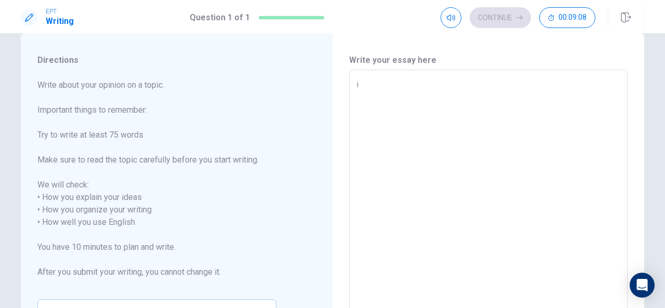
type textarea "i"
type textarea "x"
type textarea "L"
type textarea "x"
type textarea "La"
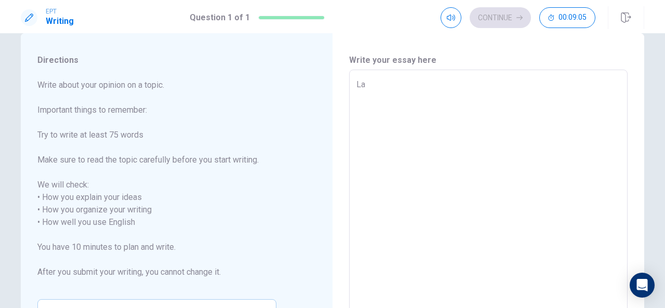
type textarea "x"
type textarea "Las"
type textarea "x"
type textarea "Last"
type textarea "x"
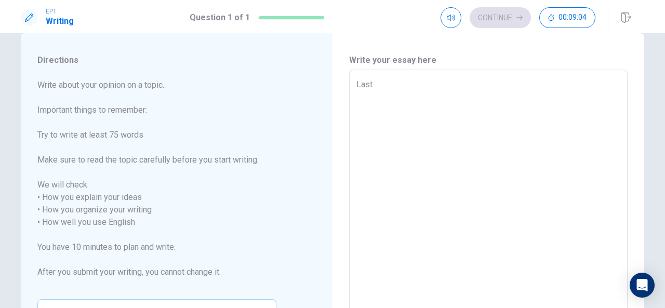
type textarea "Last"
type textarea "x"
type textarea "Last s"
type textarea "x"
type textarea "Last su"
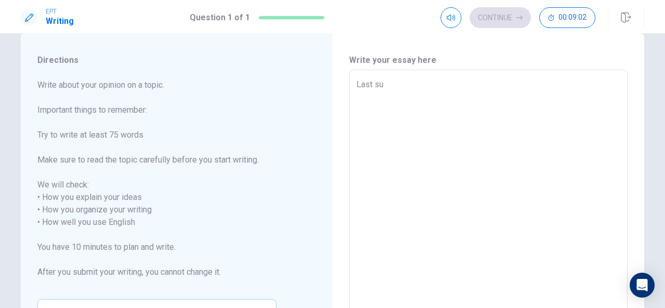
type textarea "x"
type textarea "Last sum"
type textarea "x"
type textarea "Last summ"
type textarea "x"
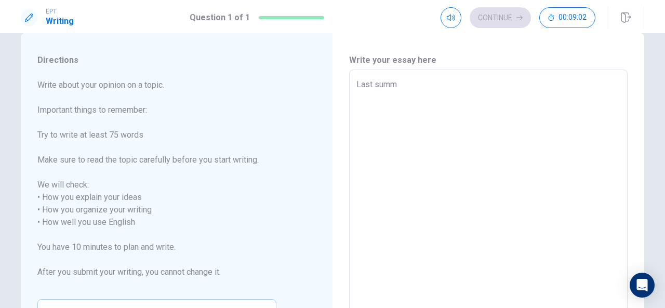
type textarea "Last summe"
type textarea "x"
type textarea "Last summer"
type textarea "x"
type textarea "Last summer"
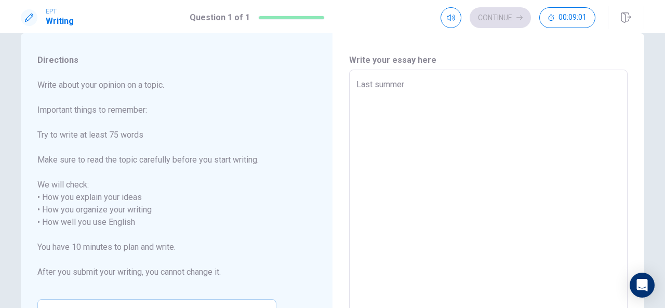
type textarea "x"
type textarea "Last summer v"
type textarea "x"
type textarea "Last summer va"
type textarea "x"
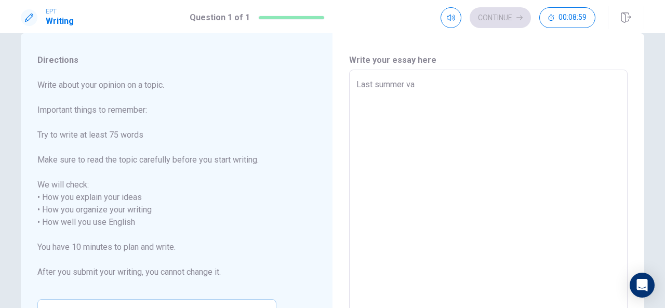
type textarea "Last summer vac"
type textarea "x"
type textarea "Last summer vacc"
type textarea "x"
type textarea "Last summer [PERSON_NAME]"
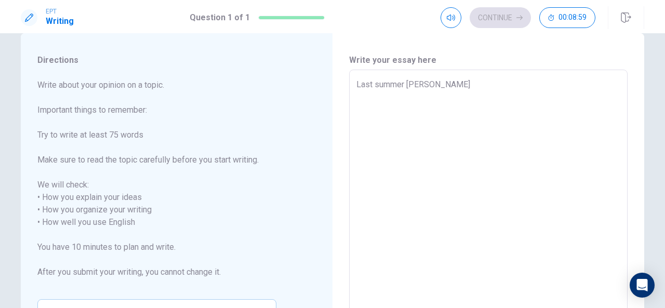
type textarea "x"
type textarea "Last summer vaccat"
type textarea "x"
type textarea "Last summer vaccati"
type textarea "x"
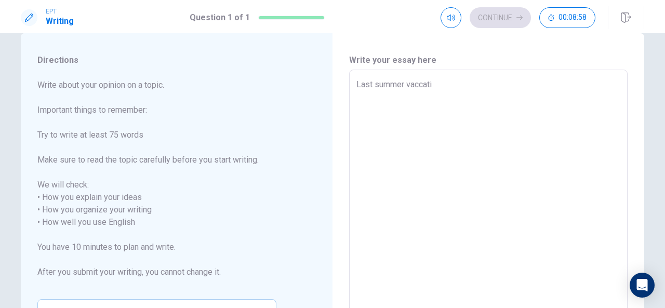
type textarea "Last summer vaccatio"
type textarea "x"
type textarea "Last summer vaccation"
type textarea "x"
type textarea "Last summer vaccation"
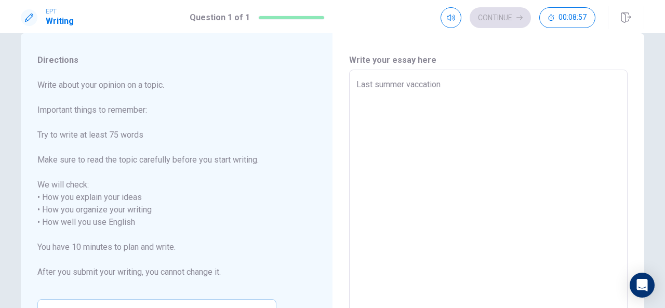
type textarea "x"
type textarea "Last summer vaccation I"
type textarea "x"
type textarea "Last summer vaccation I"
type textarea "x"
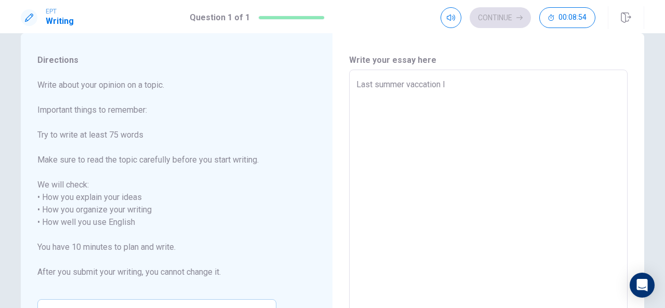
type textarea "Last summer vaccation I z"
type textarea "x"
type textarea "Last summer vaccation I ze"
type textarea "x"
type textarea "Last summer vaccation I [DEMOGRAPHIC_DATA]"
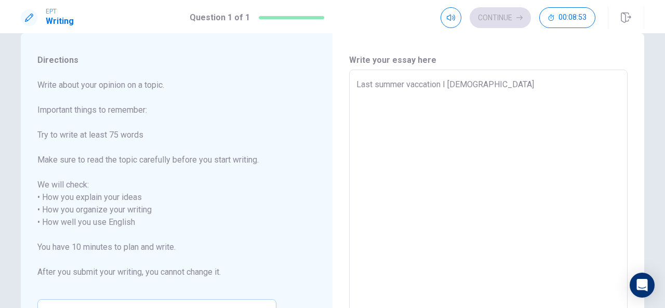
type textarea "x"
type textarea "Last summer vaccation I [PERSON_NAME]"
type textarea "x"
type textarea "Last summer vaccation I [DEMOGRAPHIC_DATA]"
type textarea "x"
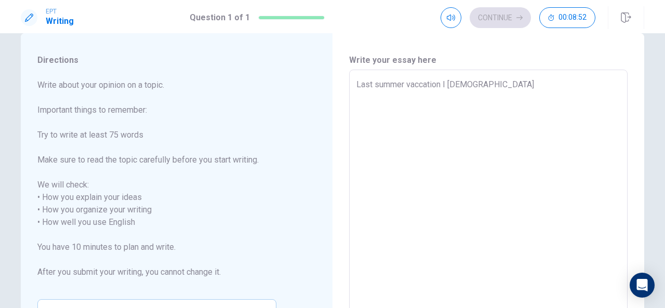
type textarea "Last summer vaccation I ze"
type textarea "x"
type textarea "Last summer vaccation I z"
type textarea "x"
type textarea "Last summer vaccation I"
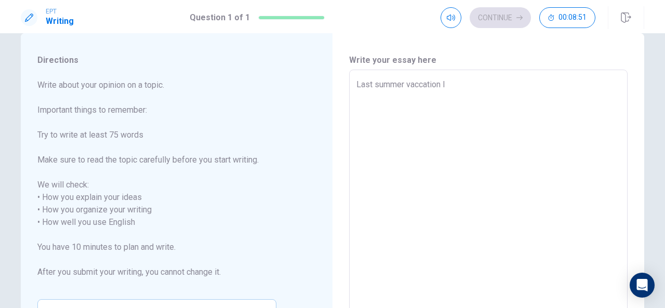
type textarea "x"
type textarea "Last summer vaccation I w"
type textarea "x"
type textarea "Last summer vaccation I we"
type textarea "x"
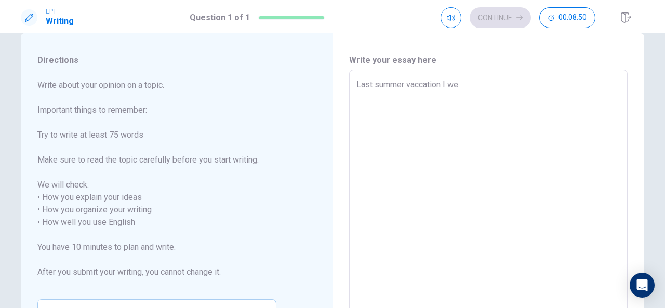
type textarea "Last summer vaccation I wen"
type textarea "x"
type textarea "Last summer vaccation I went"
type textarea "x"
type textarea "Last summer vaccation I went"
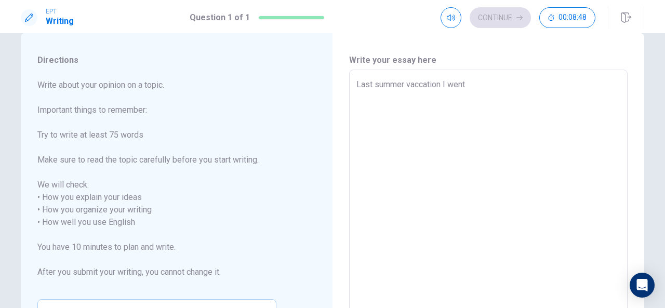
type textarea "x"
type textarea "Last summer vaccation I went w"
type textarea "x"
type textarea "Last summer vaccation I went wi"
type textarea "x"
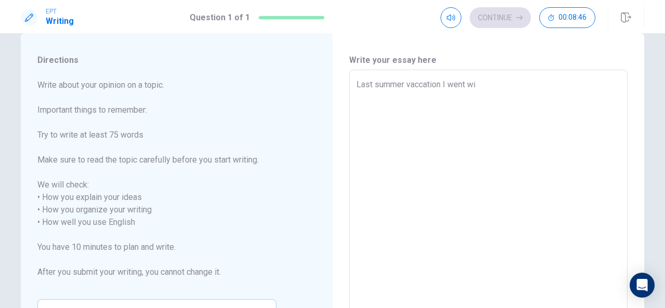
type textarea "Last summer vaccation I went wit"
type textarea "x"
type textarea "Last summer vaccation I went with"
type textarea "x"
type textarea "Last summer vaccation I went with"
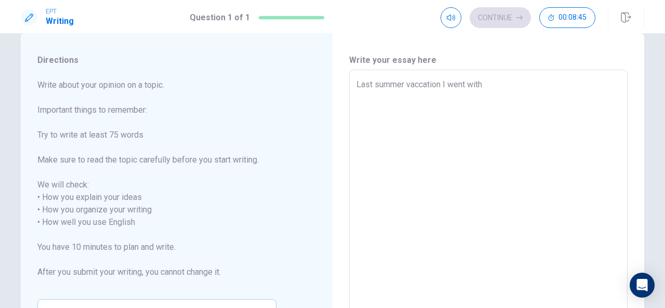
type textarea "x"
type textarea "Last summer vaccation I went with m"
type textarea "x"
type textarea "Last summer vaccation I went with my"
type textarea "x"
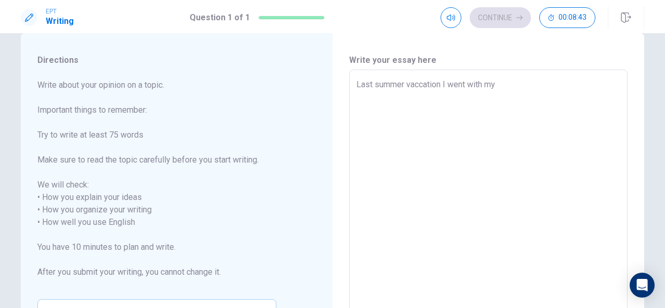
type textarea "Last summer vaccation I went with my"
type textarea "x"
type textarea "Last summer vaccation I went with my f"
type textarea "x"
type textarea "Last summer vaccation I went with my fa"
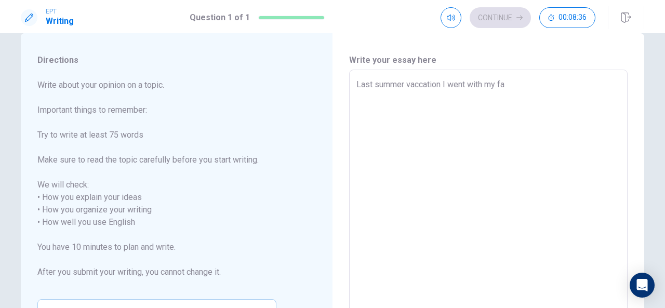
type textarea "x"
type textarea "Last summer vaccation I went with my f"
type textarea "x"
type textarea "Last summer vaccation I went with my"
type textarea "x"
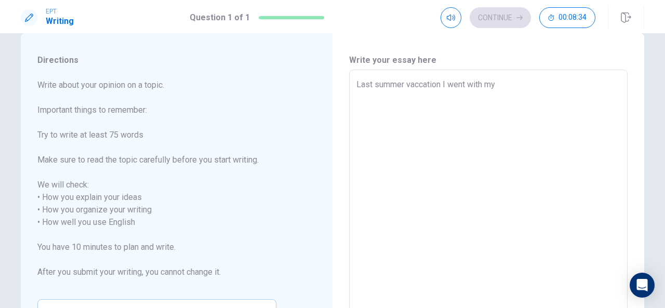
type textarea "Last summer vaccation I went with my f"
type textarea "x"
type textarea "Last summer vaccation I went with my fr"
type textarea "x"
type textarea "Last summer vaccation I went with my fri"
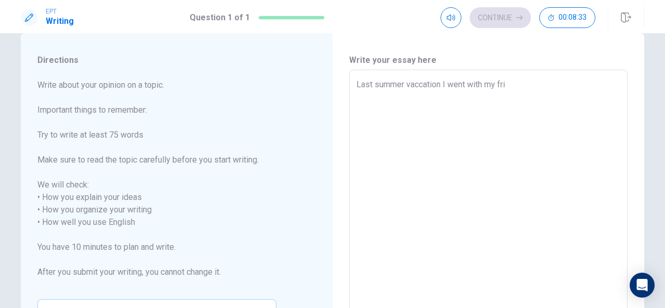
type textarea "x"
type textarea "Last summer vaccation I went with my frie"
type textarea "x"
type textarea "Last summer vaccation I went with my frien"
type textarea "x"
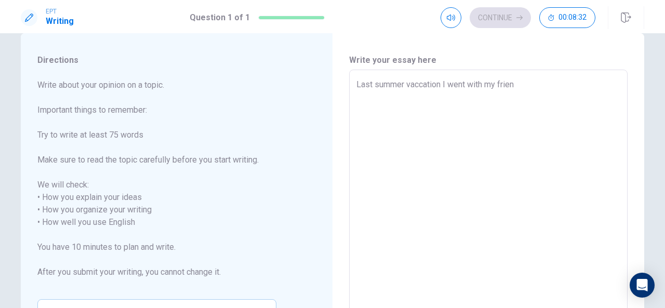
type textarea "Last summer vaccation I went with my friend"
type textarea "x"
type textarea "Last summer vaccation I went with my friends"
type textarea "x"
type textarea "Last summer vaccation I went with my friends"
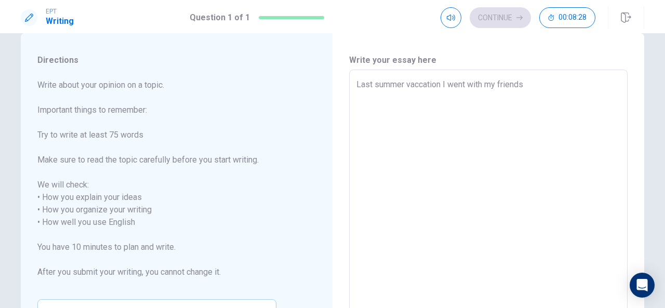
type textarea "x"
type textarea "Last summer vaccation I went with my friends t"
type textarea "x"
type textarea "Last summer vaccation I went with my friends to"
type textarea "x"
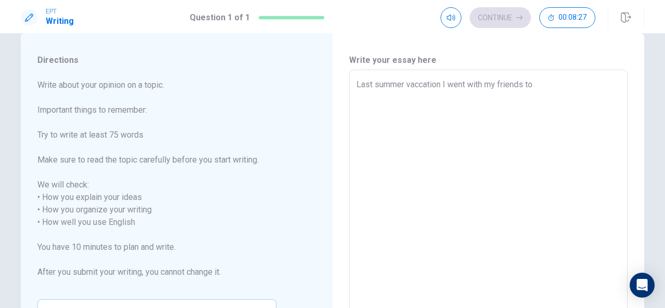
type textarea "Last summer vaccation I went with my friends to"
type textarea "x"
type textarea "Last summer vaccation I went with my friends to t"
type textarea "x"
type textarea "Last summer vaccation I went with my friends to th"
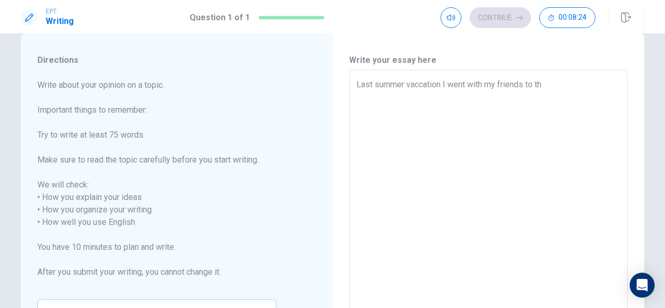
type textarea "x"
type textarea "Last summer vaccation I went with my friends to the"
type textarea "x"
type textarea "Last summer vaccation I went with my friends to the"
type textarea "x"
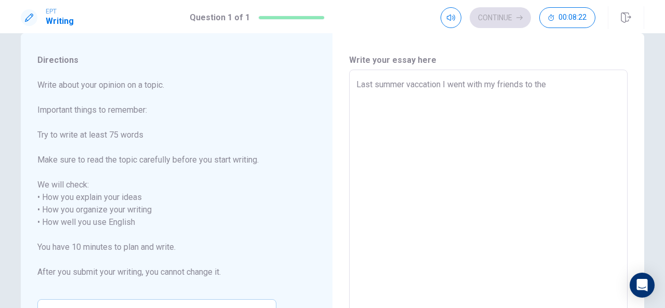
type textarea "Last summer vaccation I went with my friends to the b"
type textarea "x"
type textarea "Last summer vaccation I went with my friends to the be"
type textarea "x"
type textarea "Last summer vaccation I went with my friends to the bea"
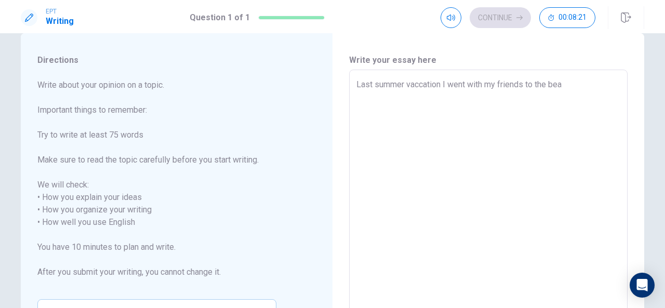
type textarea "x"
type textarea "Last summer vaccation I went with my friends to the beac"
type textarea "x"
type textarea "Last summer vaccation I went with my friends to the beach"
type textarea "x"
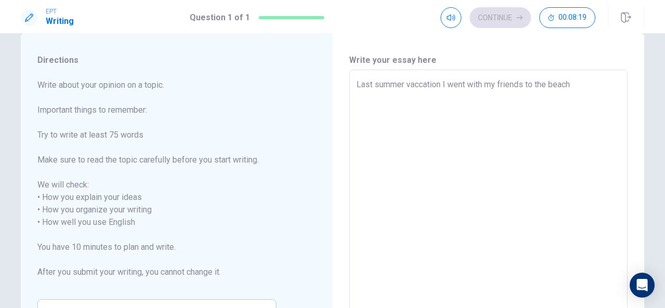
type textarea "Last summer vaccation I went with my friends to the beach"
type textarea "x"
type textarea "Last summer vaccation I went with my friends to the beach w"
type textarea "x"
type textarea "Last summer vaccation I went with my friends to the beach we"
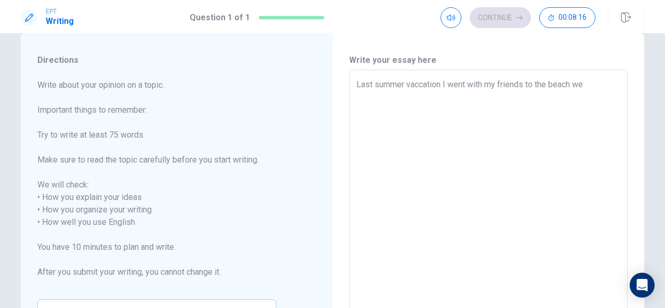
type textarea "x"
type textarea "Last summer vaccation I went with my friends to the beach we"
type textarea "x"
type textarea "Last summer vaccation I went with my friends to the beach we"
type textarea "x"
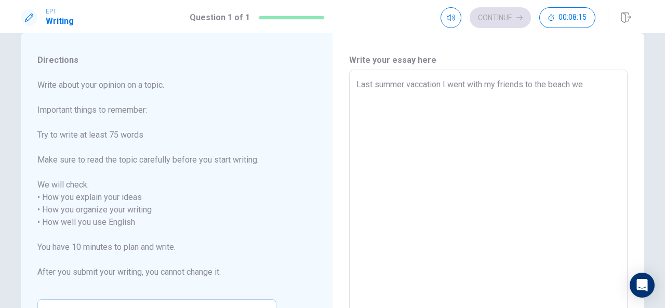
type textarea "Last summer vaccation I went with my friends to the beach w"
type textarea "x"
type textarea "Last summer vaccation I went with my friends to the beach"
type textarea "x"
type textarea "Last summer vaccation I went with my friends to the beach"
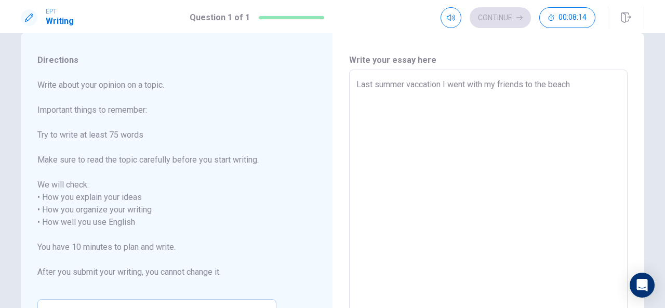
type textarea "x"
type textarea "Last summer vaccation I went with my friends to the beach,"
type textarea "x"
type textarea "Last summer vaccation I went with my friends to the beach,"
type textarea "x"
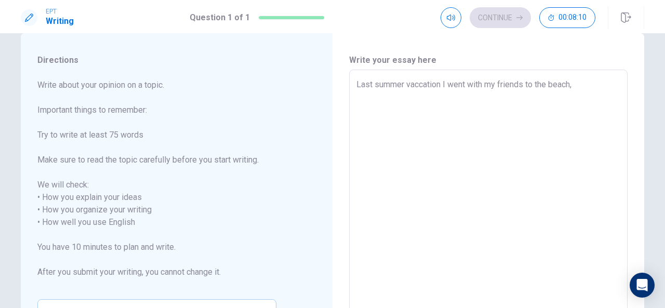
type textarea "Last summer vaccation I went with my friends to the beach, f"
type textarea "x"
type textarea "Last summer vaccation I went with my friends to the beach, fi"
type textarea "x"
type textarea "Last summer vaccation I went with my friends to the beach, fin"
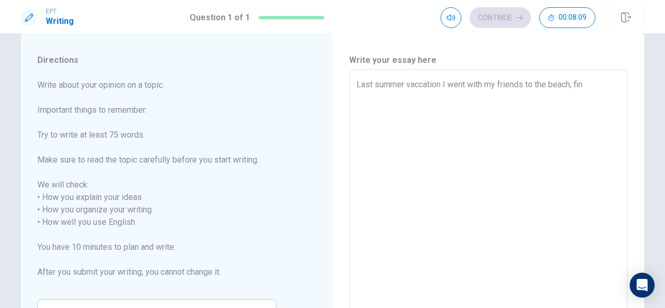
type textarea "x"
type textarea "Last summer vaccation I went with my friends to the beach, find"
type textarea "x"
type textarea "Last summer vaccation I went with my friends to the beach, find"
type textarea "x"
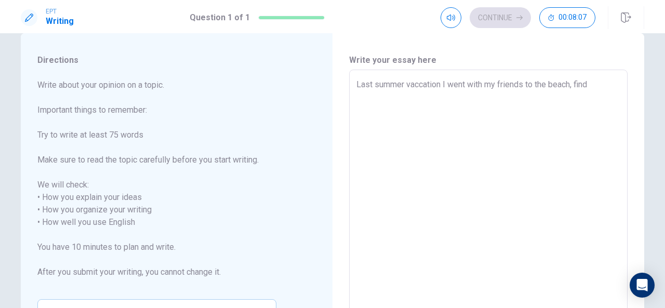
type textarea "Last summer vaccation I went with my friends to the beach, find a"
type textarea "x"
type textarea "Last summer vaccation I went with my friends to the beach, find a"
type textarea "x"
type textarea "Last summer vaccation I went with my friends to the beach, find a s"
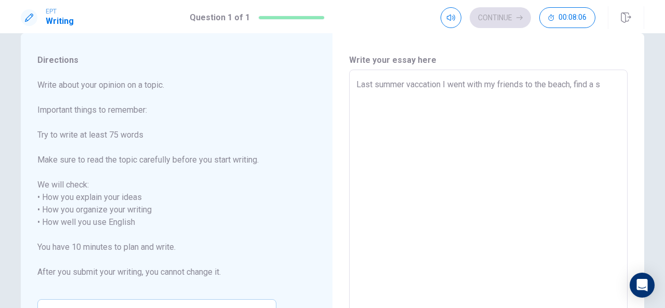
type textarea "x"
type textarea "Last summer vaccation I went with my friends to the beach, find a sm"
type textarea "x"
type textarea "Last summer vaccation I went with my friends to the beach, find a sma"
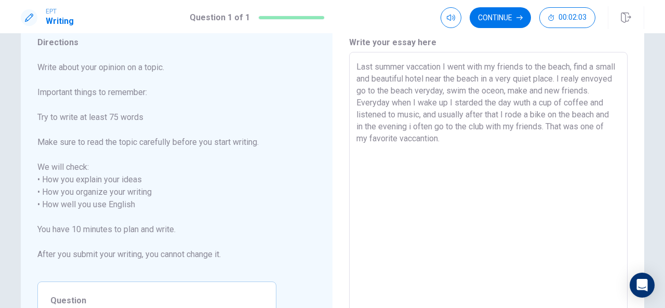
scroll to position [14, 0]
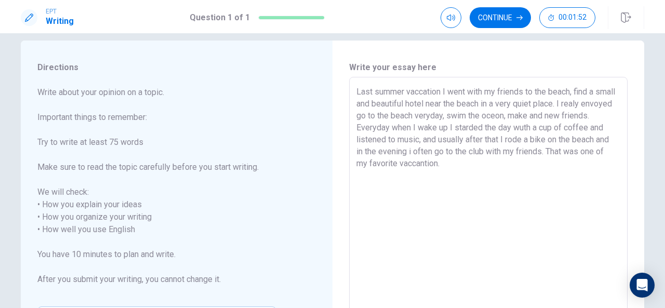
click at [576, 88] on textarea "Last summer vaccation I went with my friends to the beach, find a small and bea…" at bounding box center [489, 224] width 264 height 276
click at [594, 92] on textarea "Last summer vaccation I went with my friends to the beach, we find a small and …" at bounding box center [489, 224] width 264 height 276
click at [498, 115] on textarea "Last summer vaccation I went with my friends to the beach, we found a small and…" at bounding box center [489, 224] width 264 height 276
click at [583, 114] on textarea "Last summer vaccation I went with my friends to the beach, we found a small and…" at bounding box center [489, 224] width 264 height 276
click at [552, 128] on textarea "Last summer vaccation I went with my friends to the beach, we found a small and…" at bounding box center [489, 224] width 264 height 276
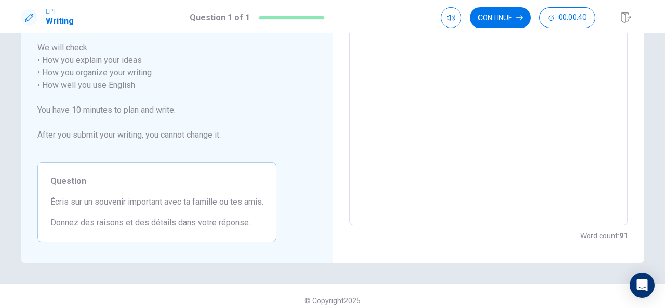
scroll to position [149, 0]
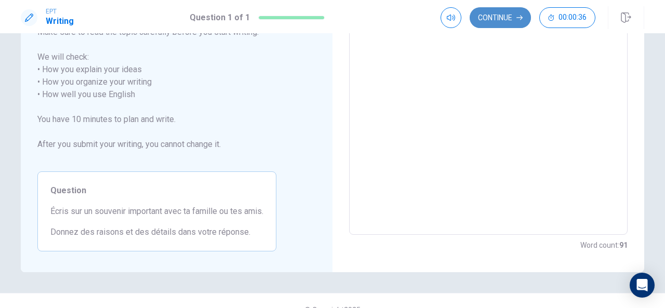
click at [494, 11] on button "Continue" at bounding box center [500, 17] width 61 height 21
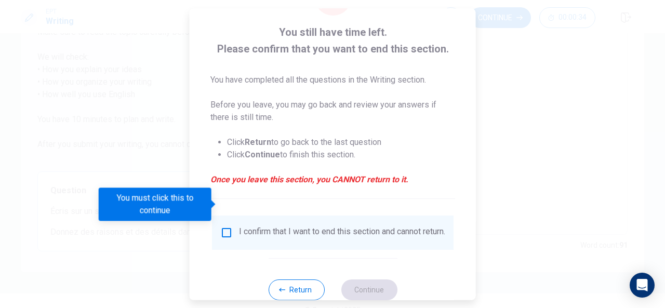
scroll to position [79, 0]
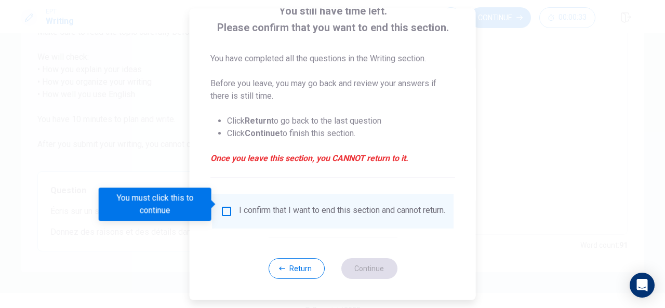
click at [374, 205] on div "I confirm that I want to end this section and cannot return." at bounding box center [342, 211] width 206 height 12
click at [229, 205] on input "You must click this to continue" at bounding box center [226, 211] width 12 height 12
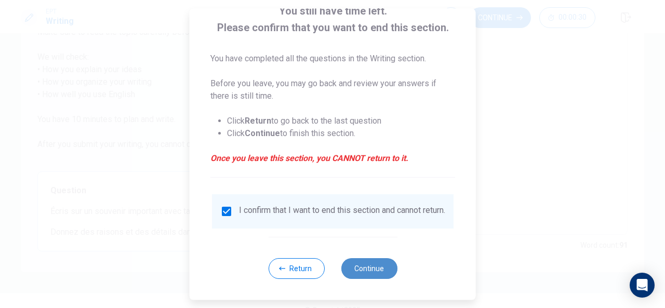
click at [370, 277] on button "Continue" at bounding box center [369, 268] width 56 height 21
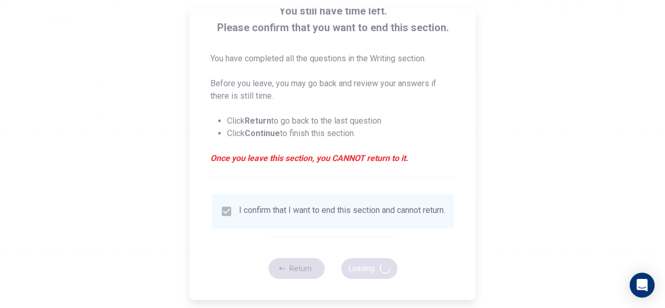
scroll to position [0, 0]
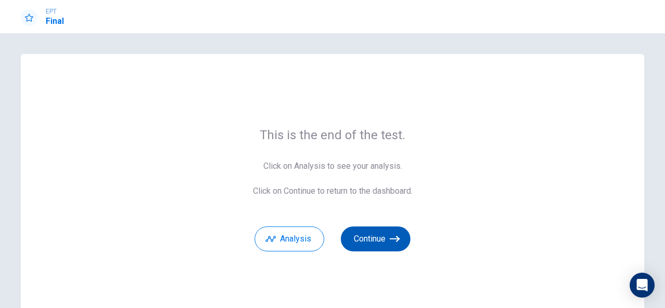
click at [382, 239] on button "Continue" at bounding box center [376, 239] width 70 height 25
